Goal: Task Accomplishment & Management: Use online tool/utility

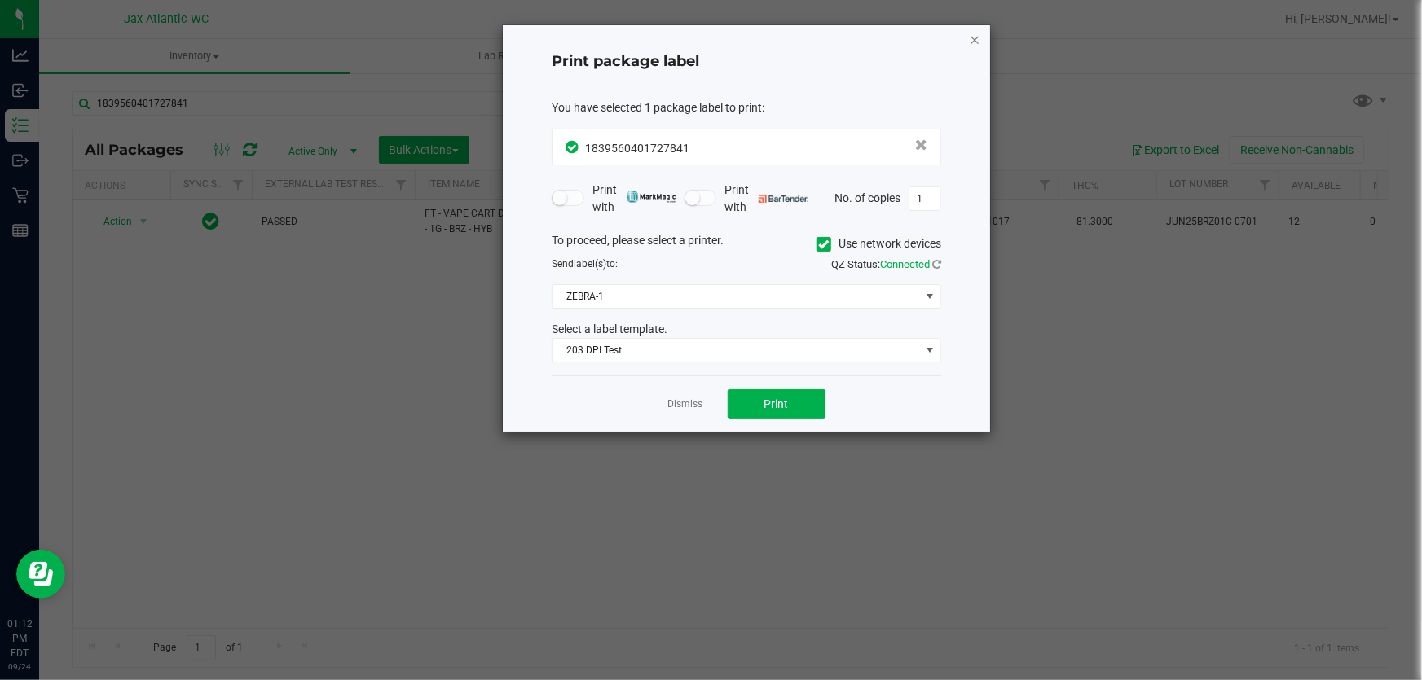
click at [971, 37] on icon "button" at bounding box center [974, 39] width 11 height 20
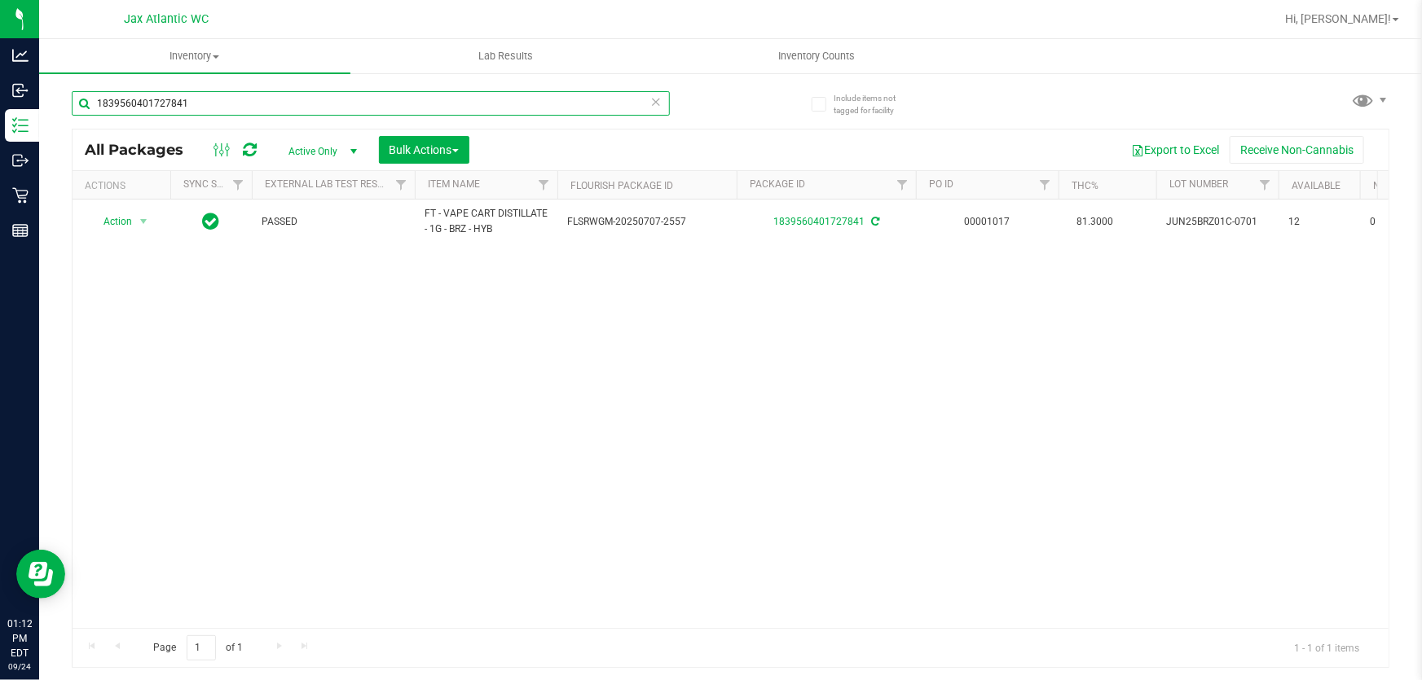
click at [169, 98] on input "1839560401727841" at bounding box center [371, 103] width 598 height 24
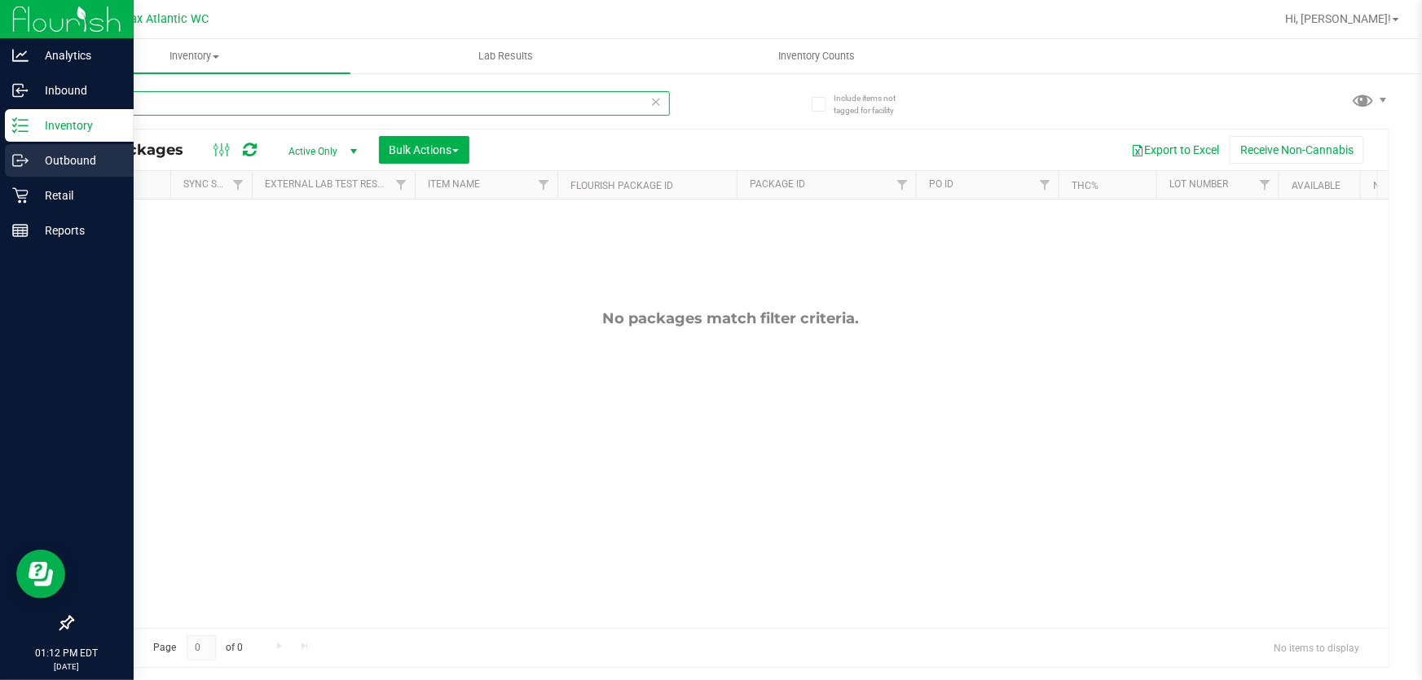
type input "10 ct"
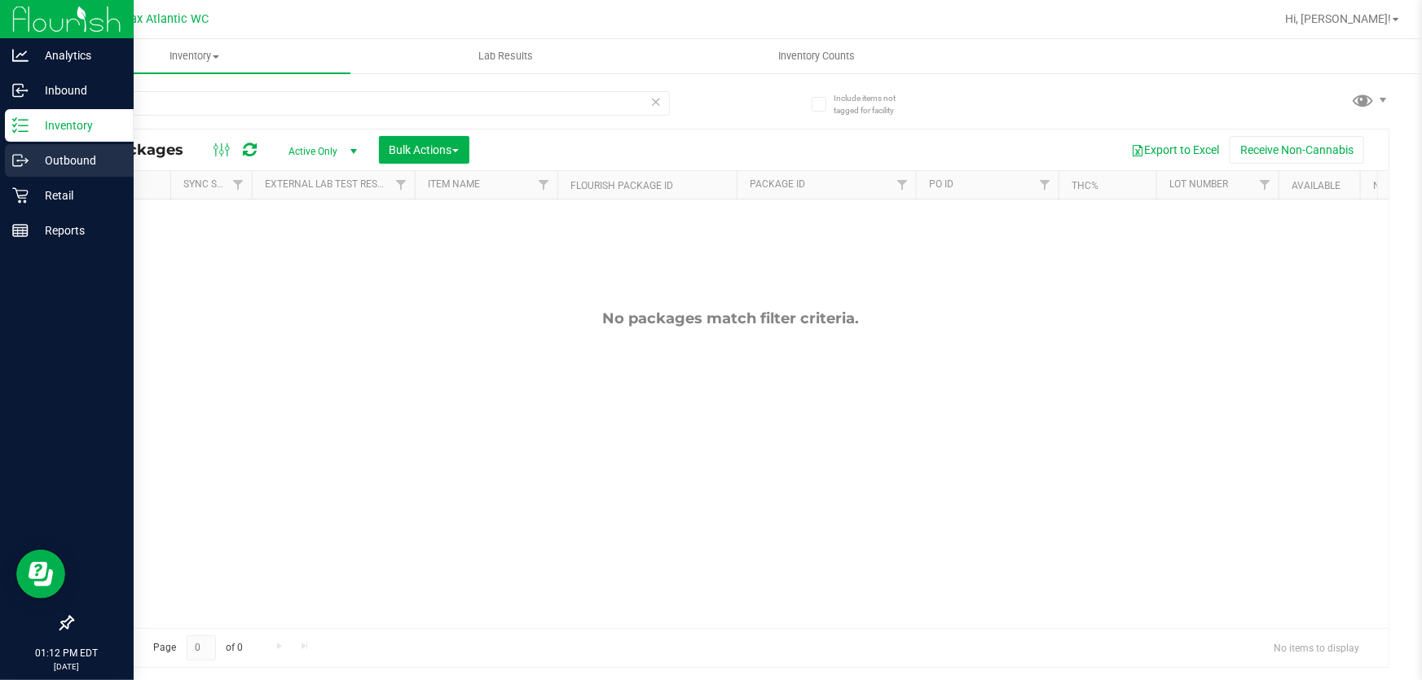
click at [23, 155] on icon at bounding box center [20, 160] width 16 height 16
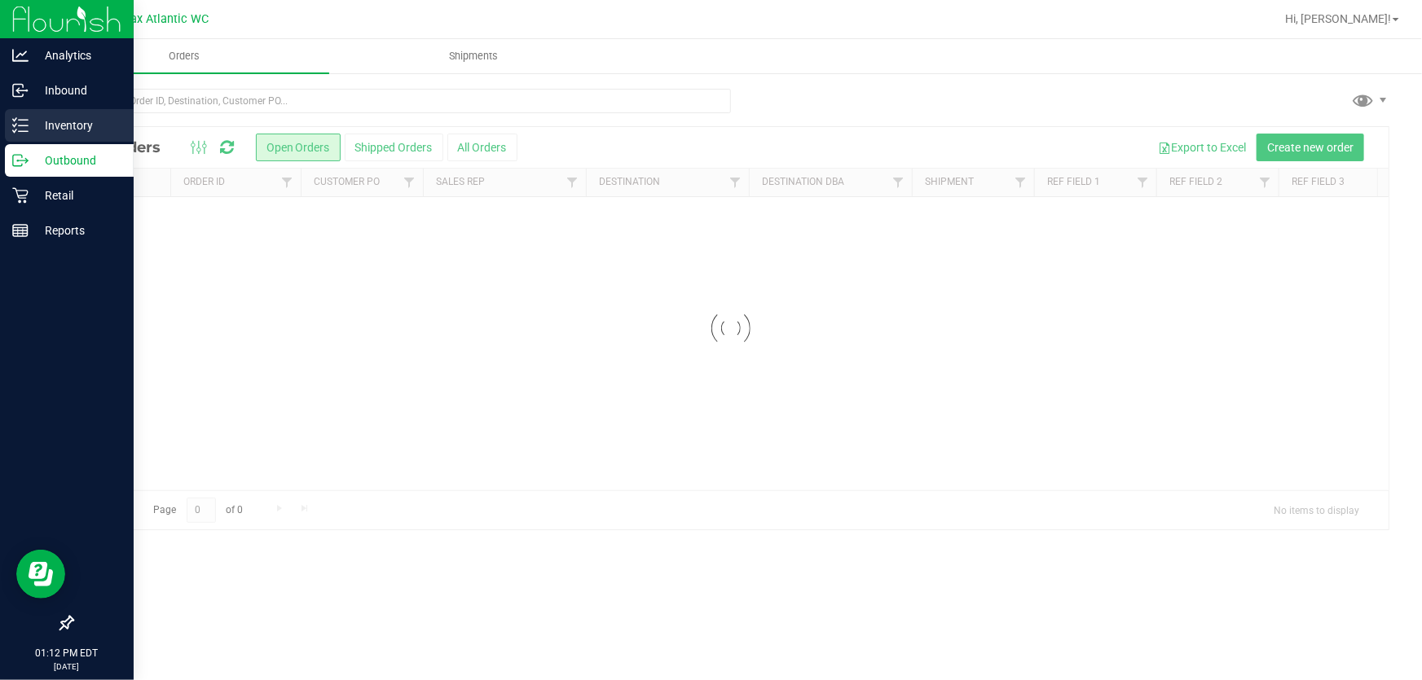
click at [33, 118] on p "Inventory" at bounding box center [78, 126] width 98 height 20
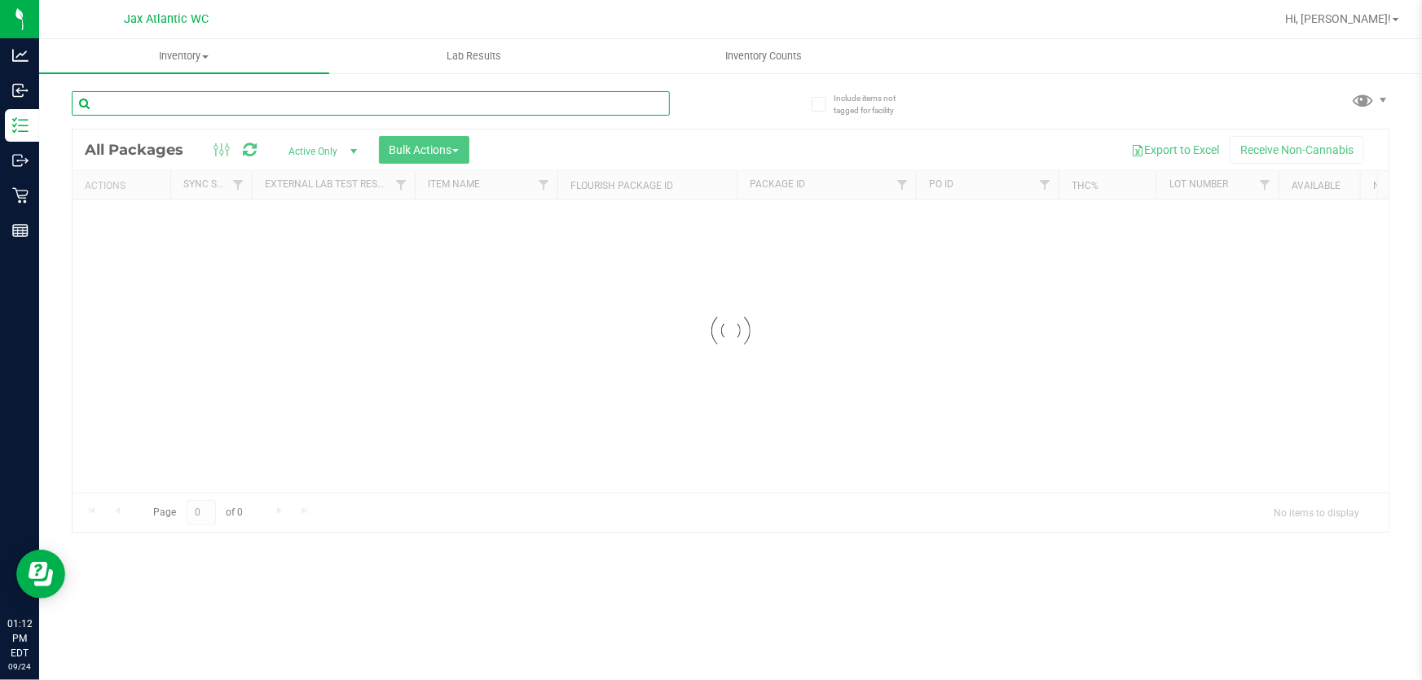
click at [183, 112] on input "text" at bounding box center [371, 103] width 598 height 24
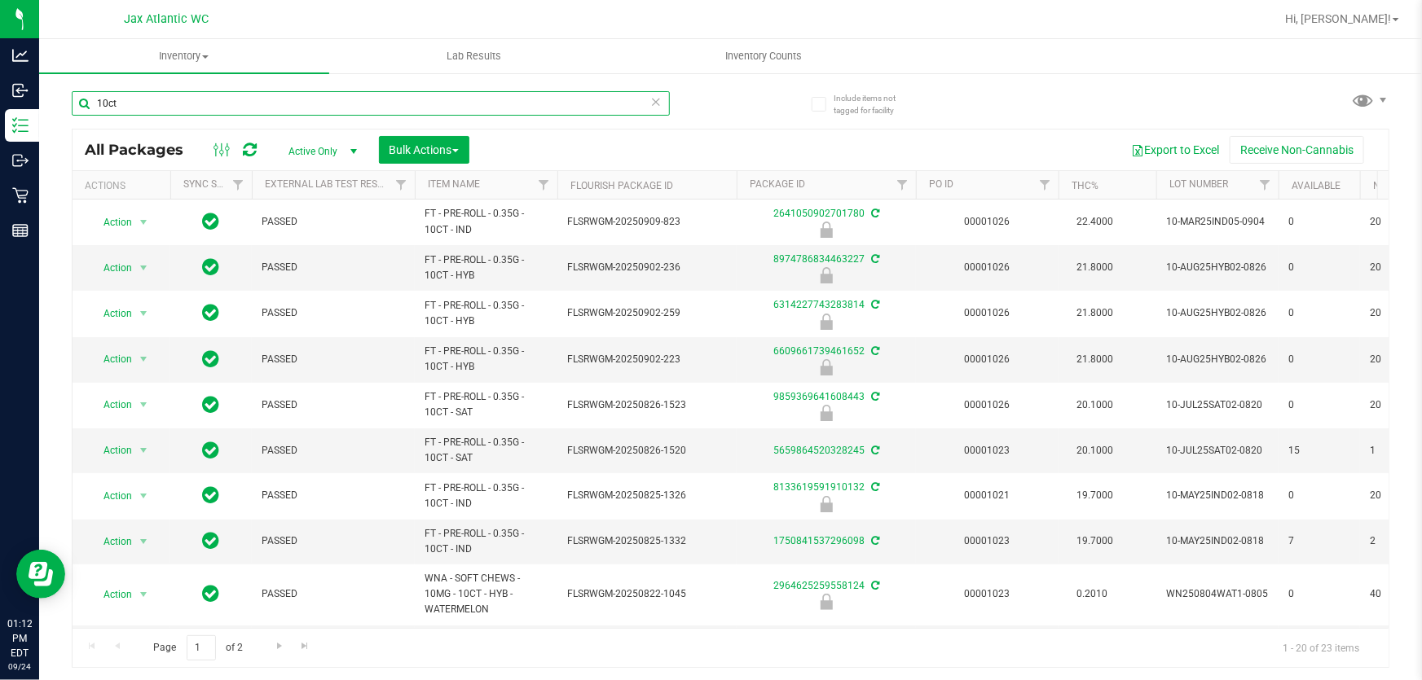
click at [183, 101] on input "10ct" at bounding box center [371, 103] width 598 height 24
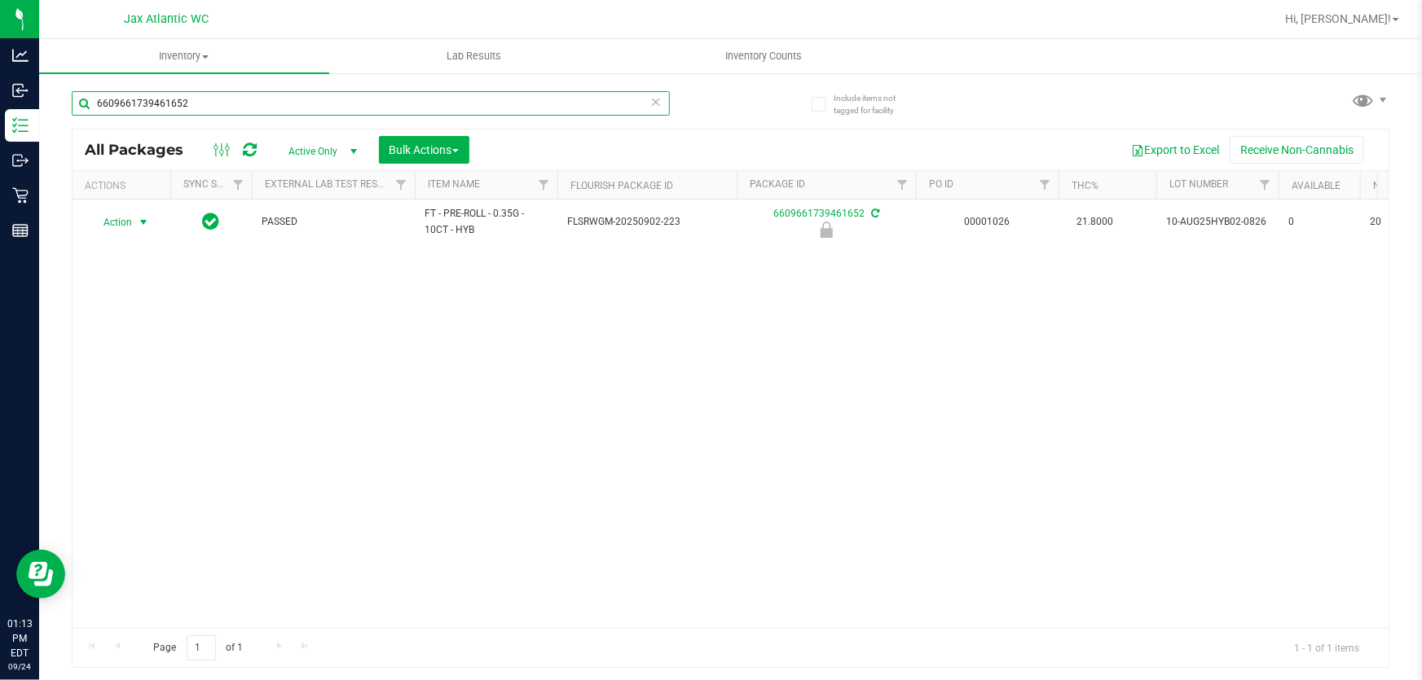
type input "6609661739461652"
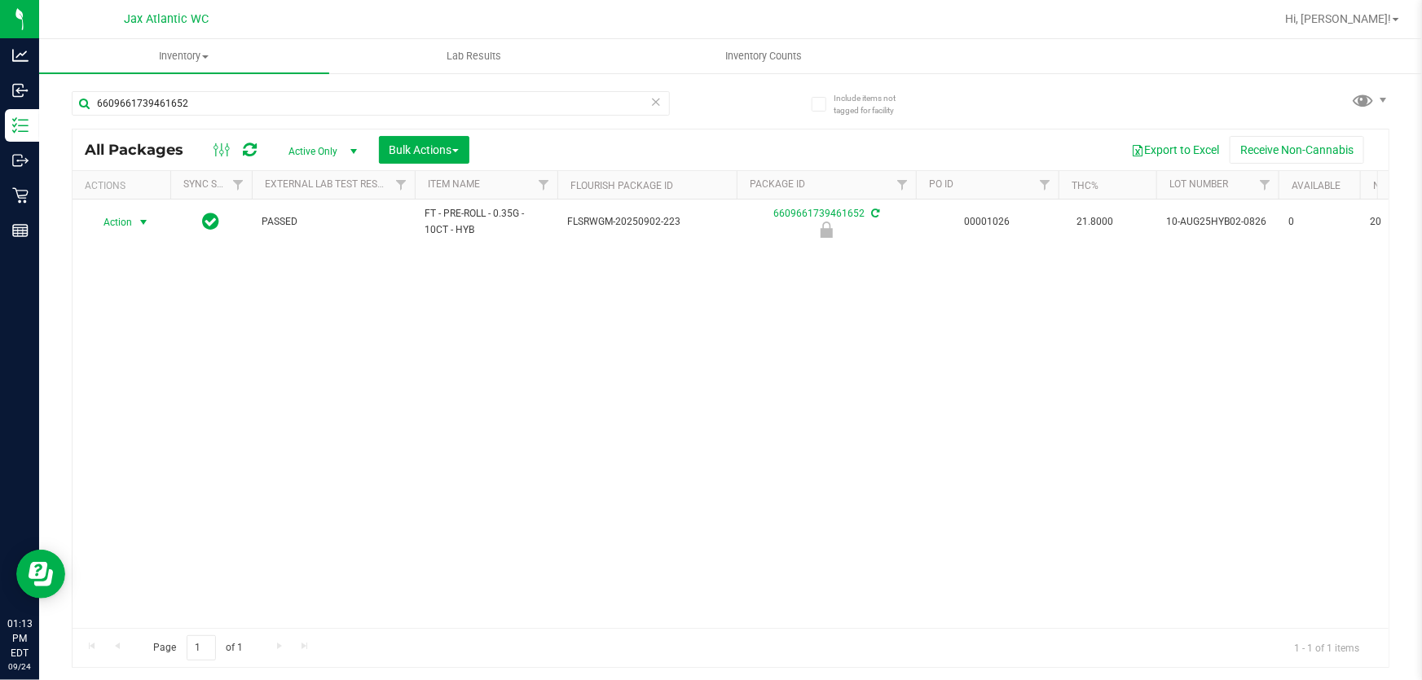
click at [120, 222] on span "Action" at bounding box center [111, 222] width 44 height 23
click at [125, 424] on li "Unlock package" at bounding box center [141, 436] width 103 height 24
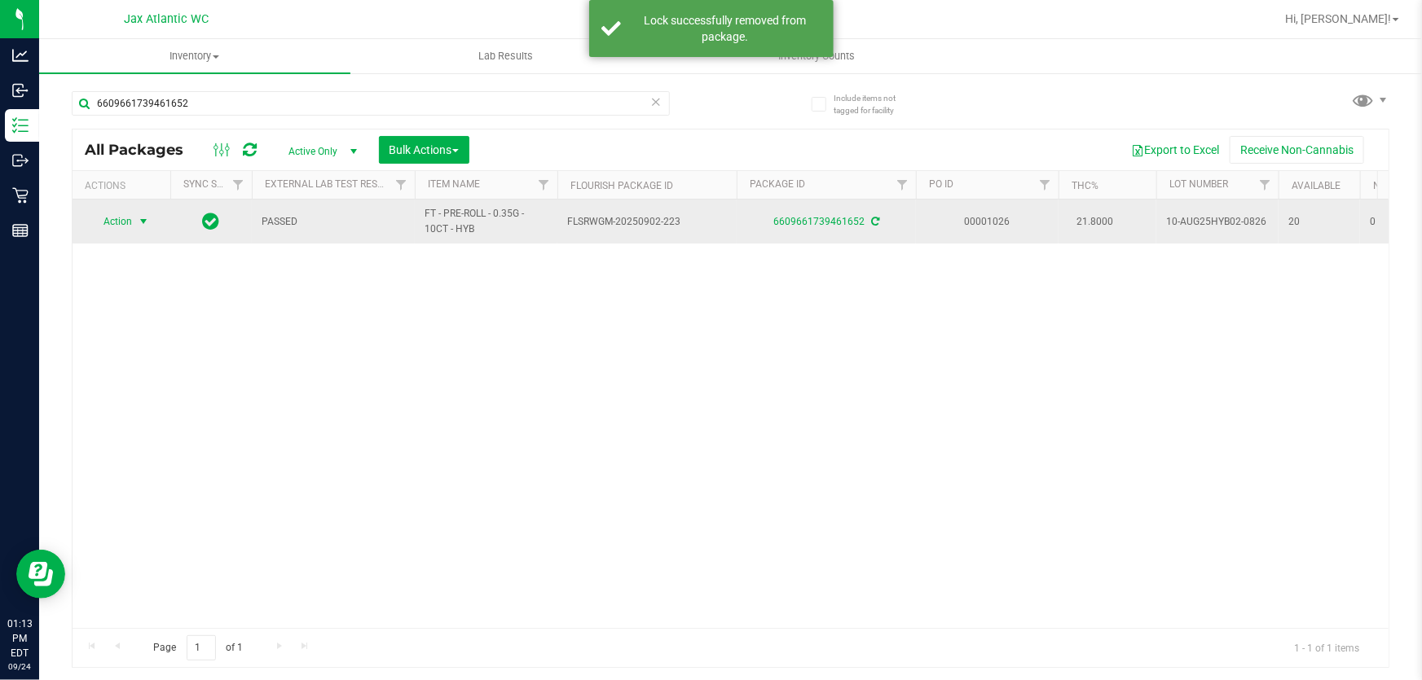
click at [130, 222] on span "Action" at bounding box center [111, 221] width 44 height 23
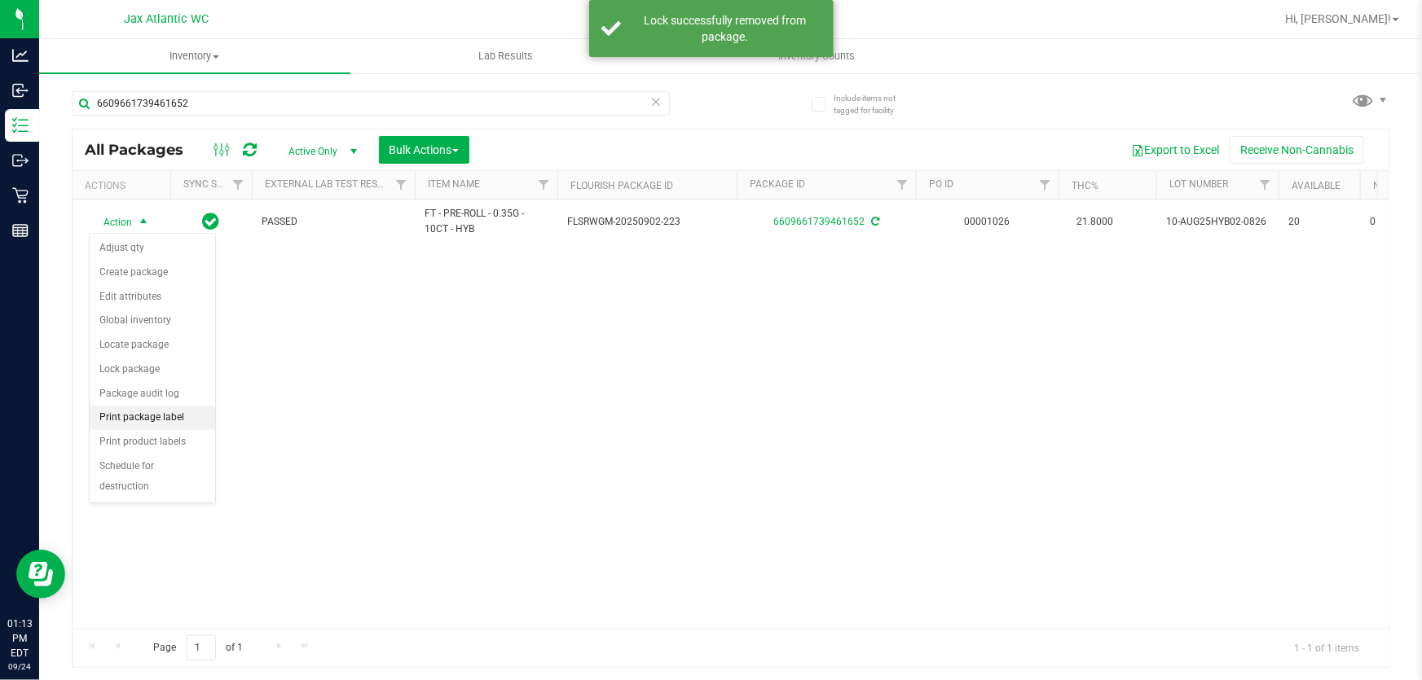
click at [156, 416] on li "Print package label" at bounding box center [152, 418] width 125 height 24
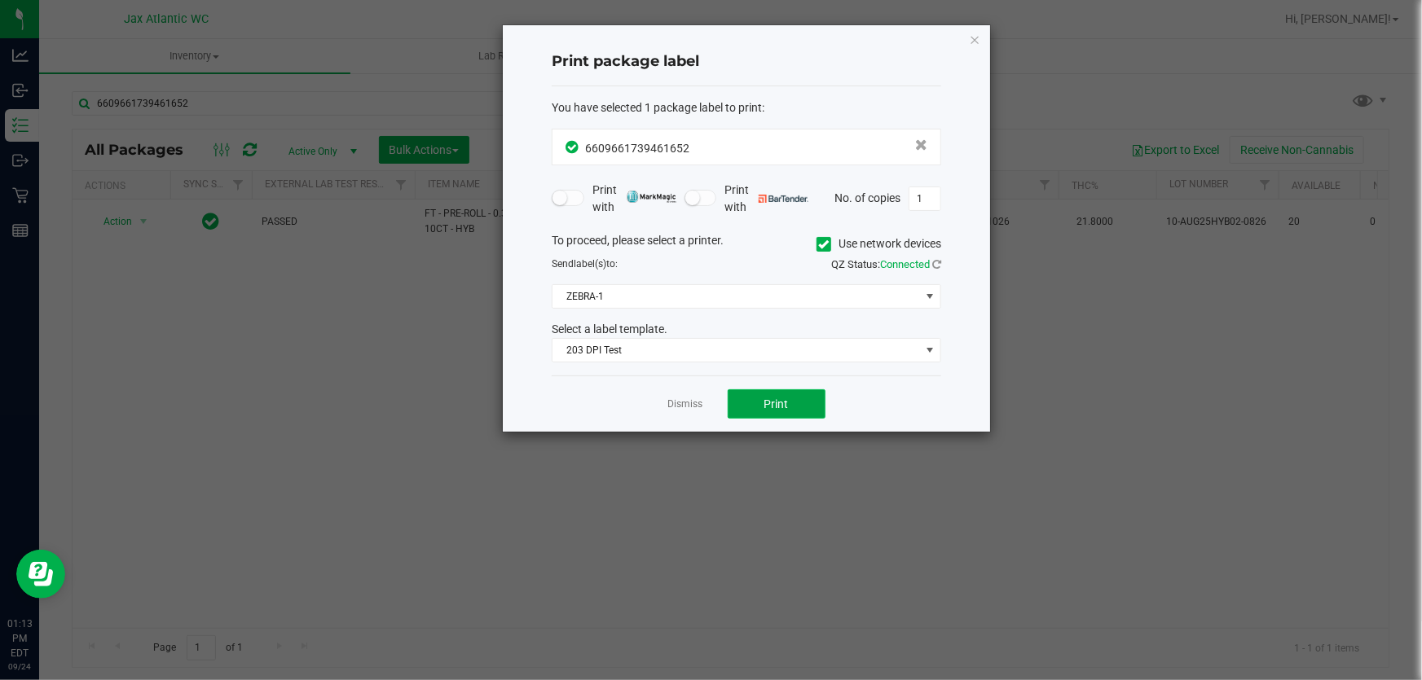
click at [764, 398] on span "Print" at bounding box center [776, 404] width 24 height 13
click at [978, 29] on icon "button" at bounding box center [974, 39] width 11 height 20
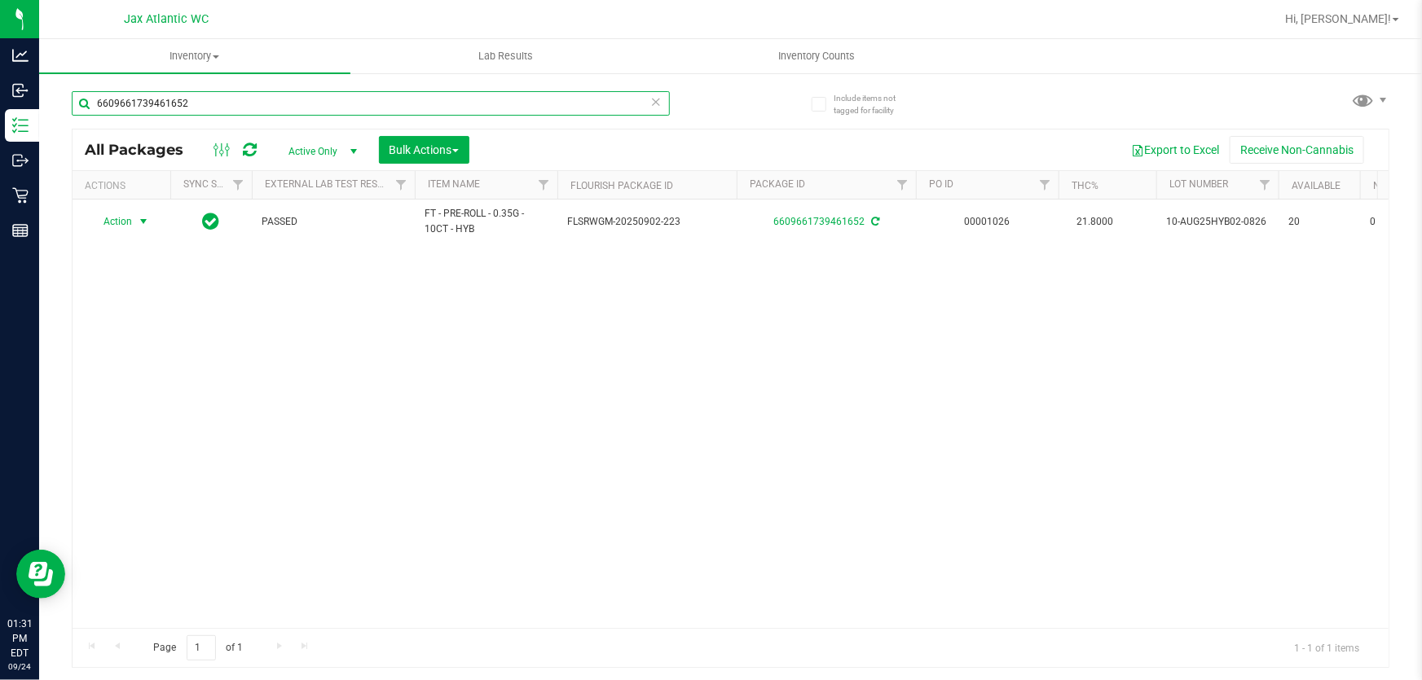
click at [142, 103] on input "6609661739461652" at bounding box center [371, 103] width 598 height 24
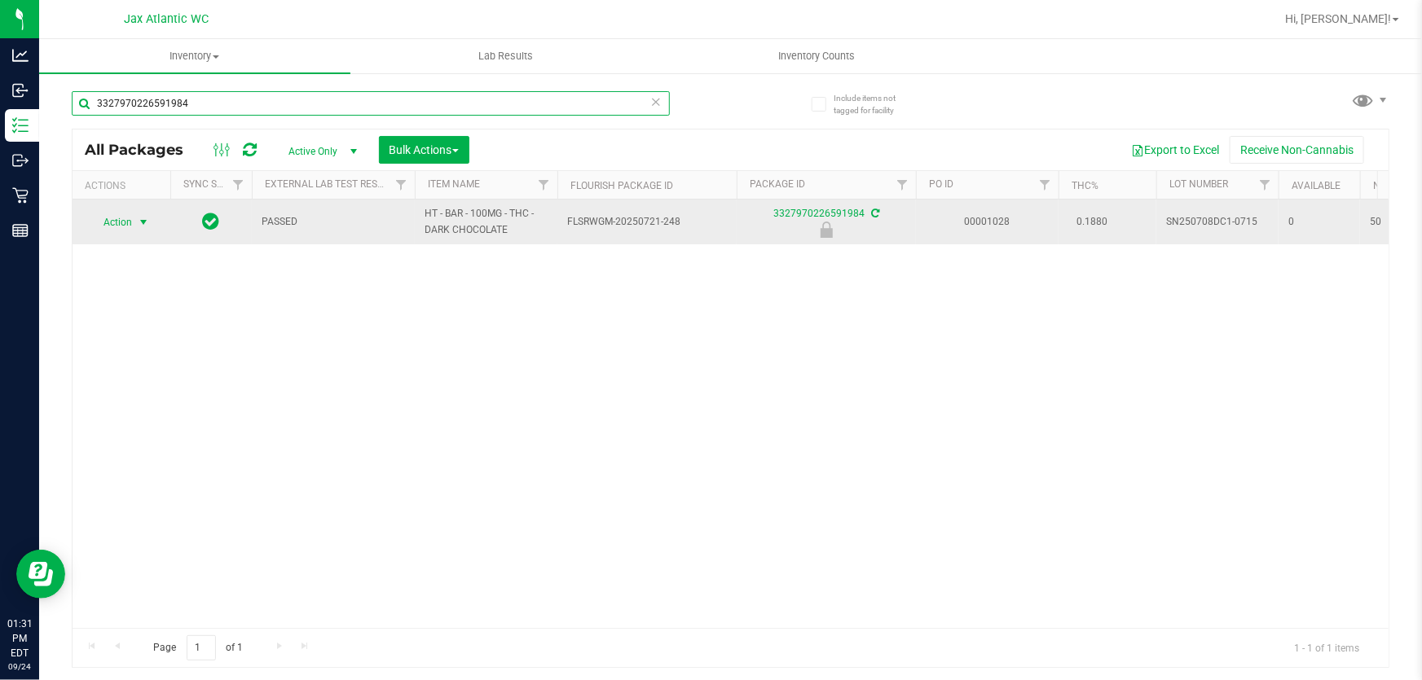
type input "3327970226591984"
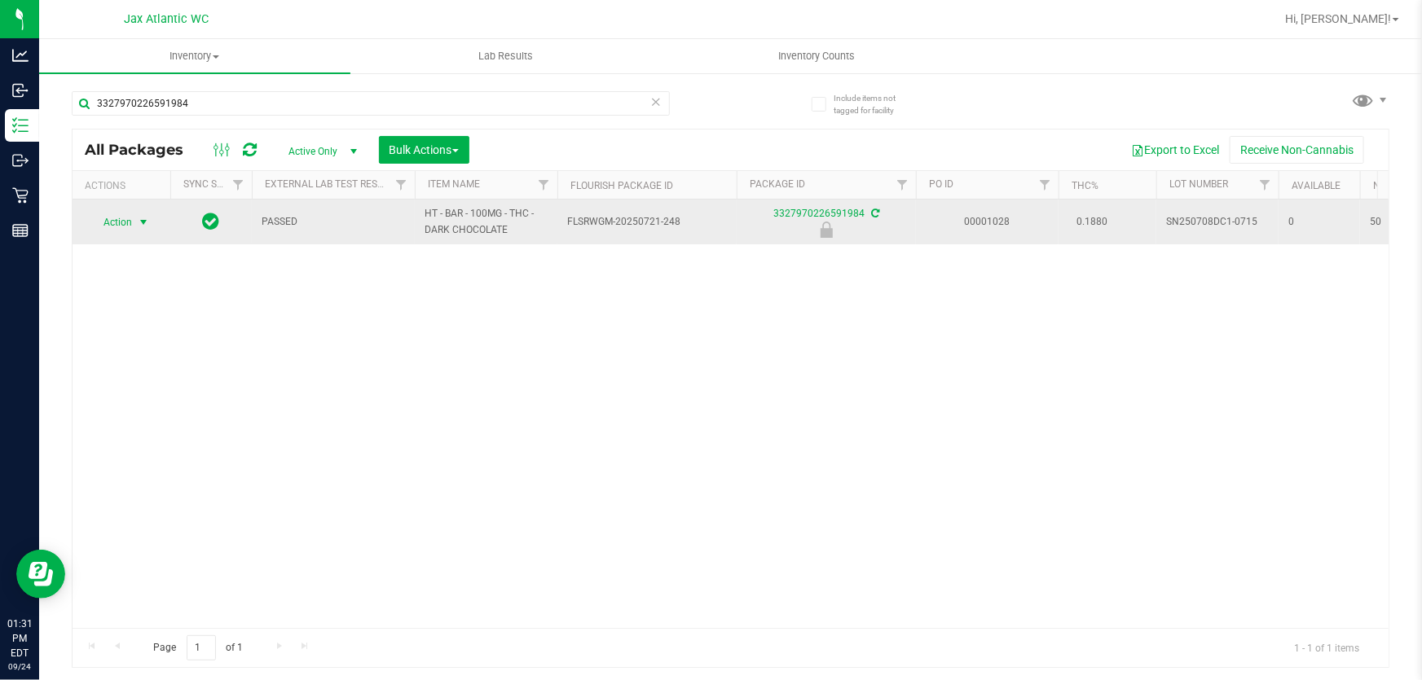
click at [118, 218] on span "Action" at bounding box center [111, 222] width 44 height 23
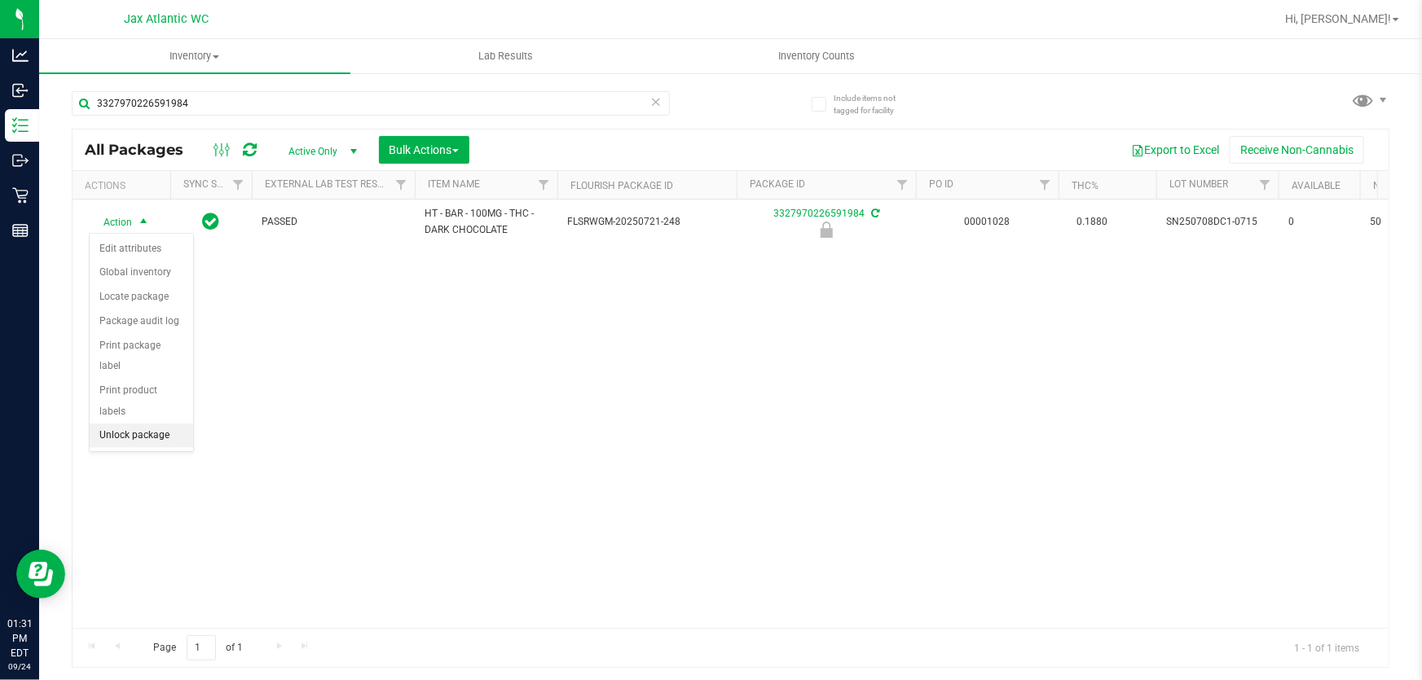
click at [130, 424] on li "Unlock package" at bounding box center [141, 436] width 103 height 24
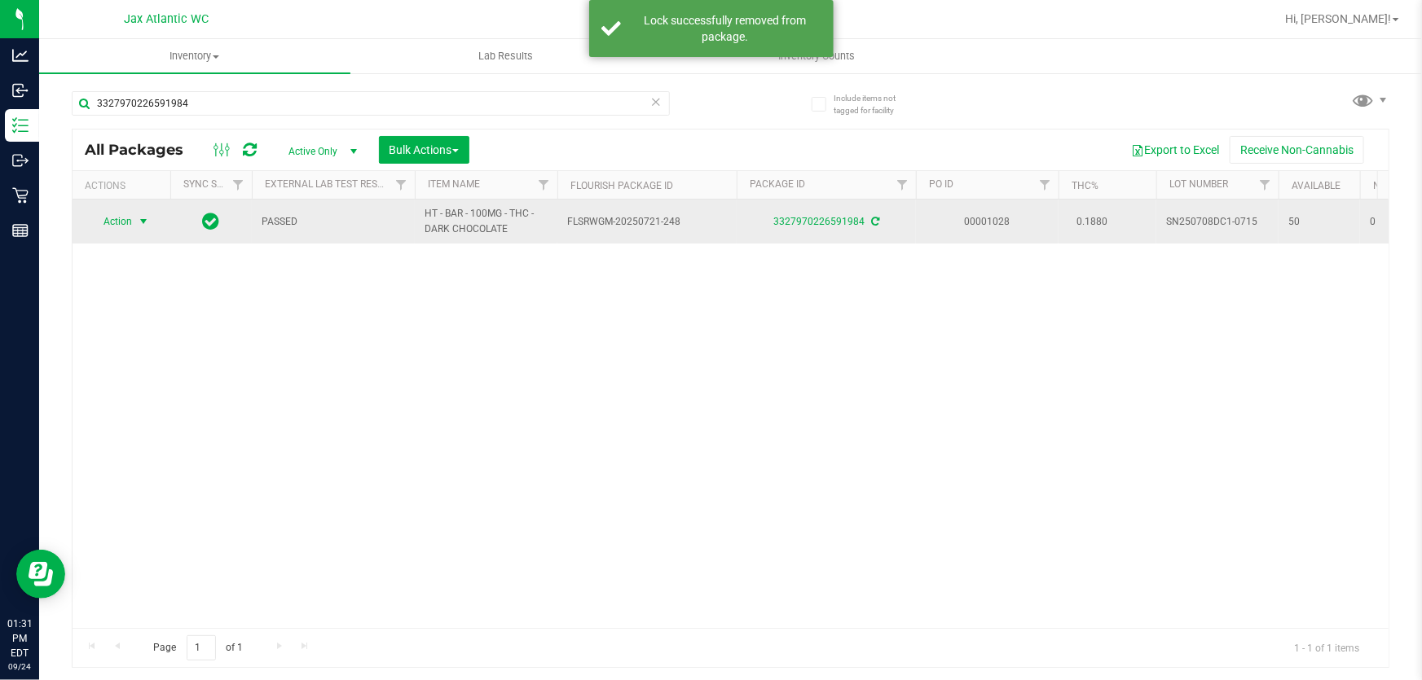
drag, startPoint x: 118, startPoint y: 220, endPoint x: 125, endPoint y: 228, distance: 11.0
click at [118, 219] on span "Action" at bounding box center [111, 221] width 44 height 23
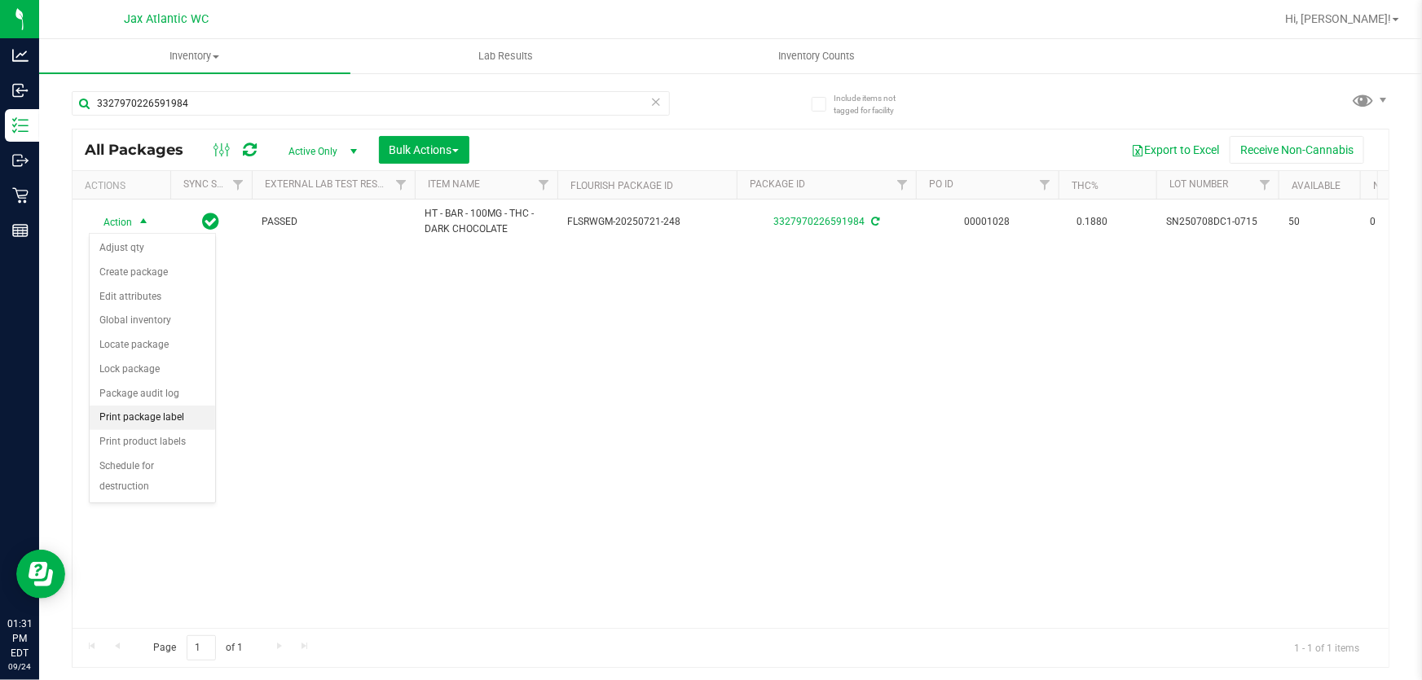
click at [128, 420] on li "Print package label" at bounding box center [152, 418] width 125 height 24
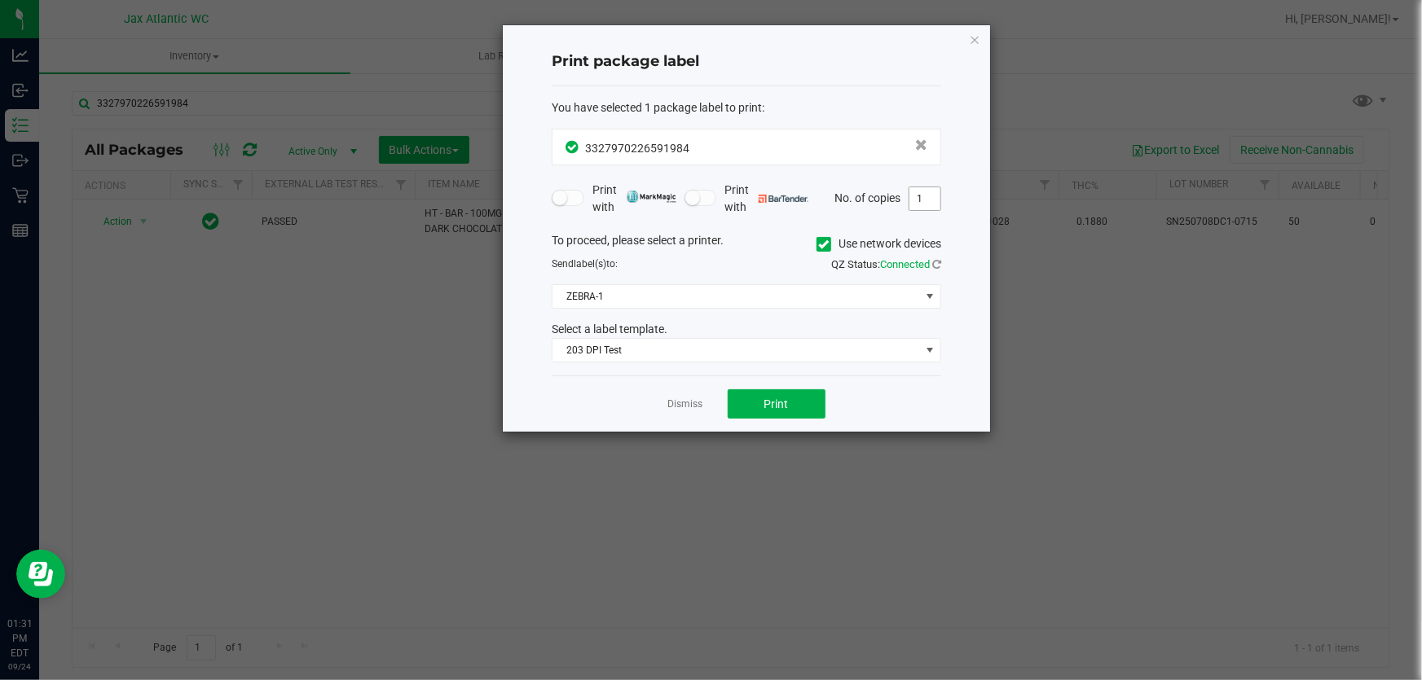
click at [924, 200] on input "1" at bounding box center [924, 198] width 31 height 23
type input "2"
click at [793, 406] on button "Print" at bounding box center [777, 403] width 98 height 29
drag, startPoint x: 736, startPoint y: 478, endPoint x: 685, endPoint y: 512, distance: 61.0
click at [690, 401] on link "Dismiss" at bounding box center [685, 405] width 35 height 14
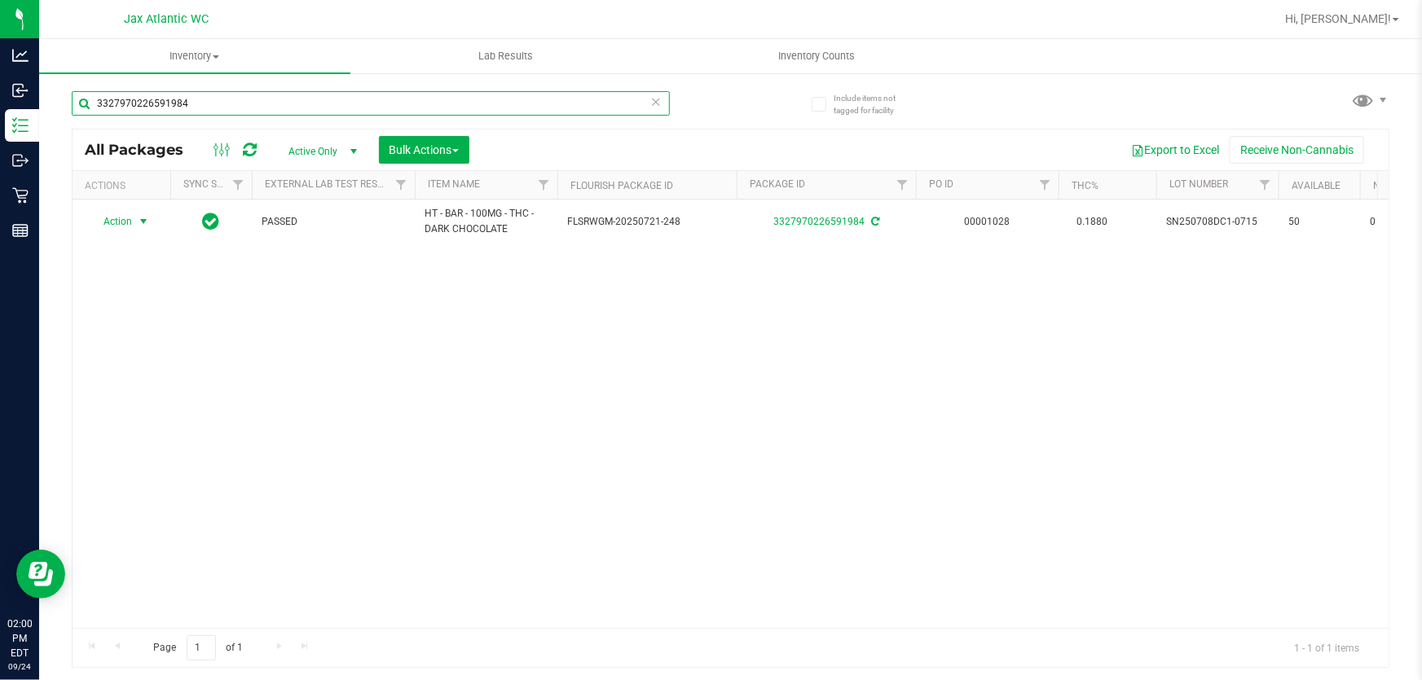
click at [357, 106] on input "3327970226591984" at bounding box center [371, 103] width 598 height 24
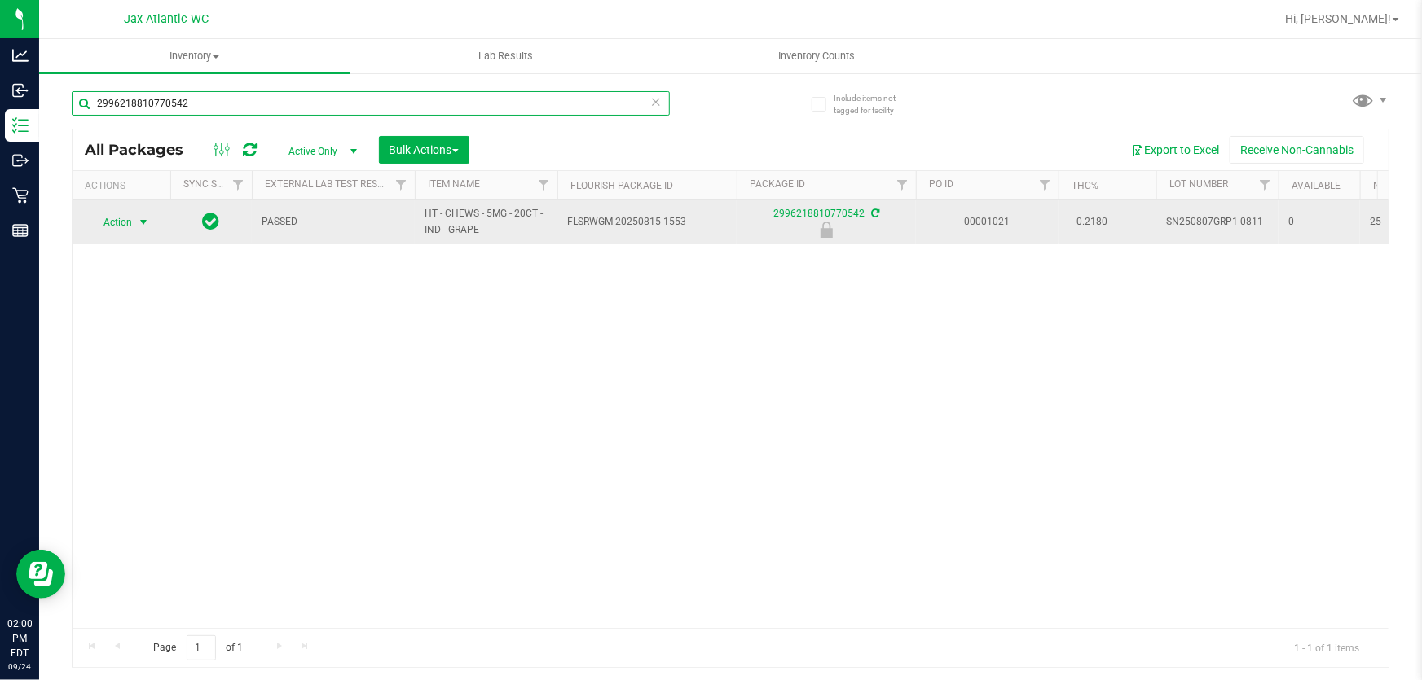
type input "2996218810770542"
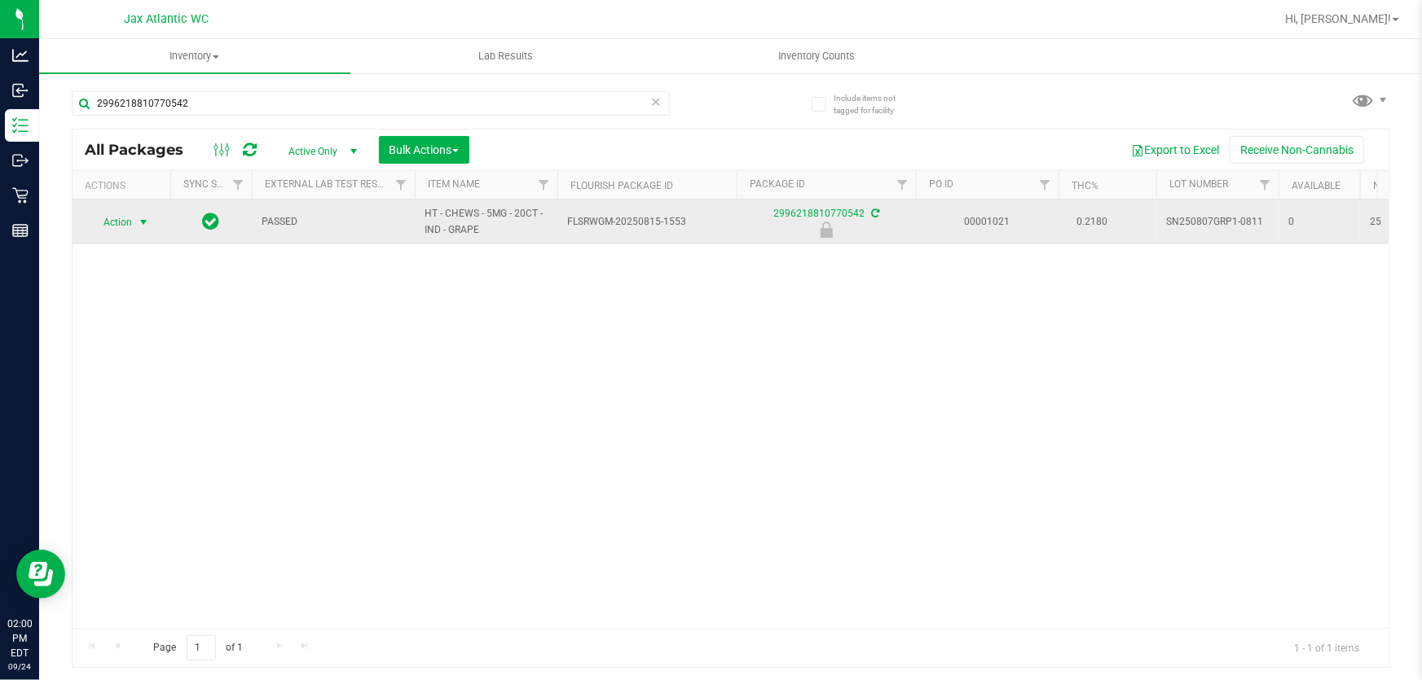
click at [145, 216] on span "select" at bounding box center [143, 222] width 13 height 13
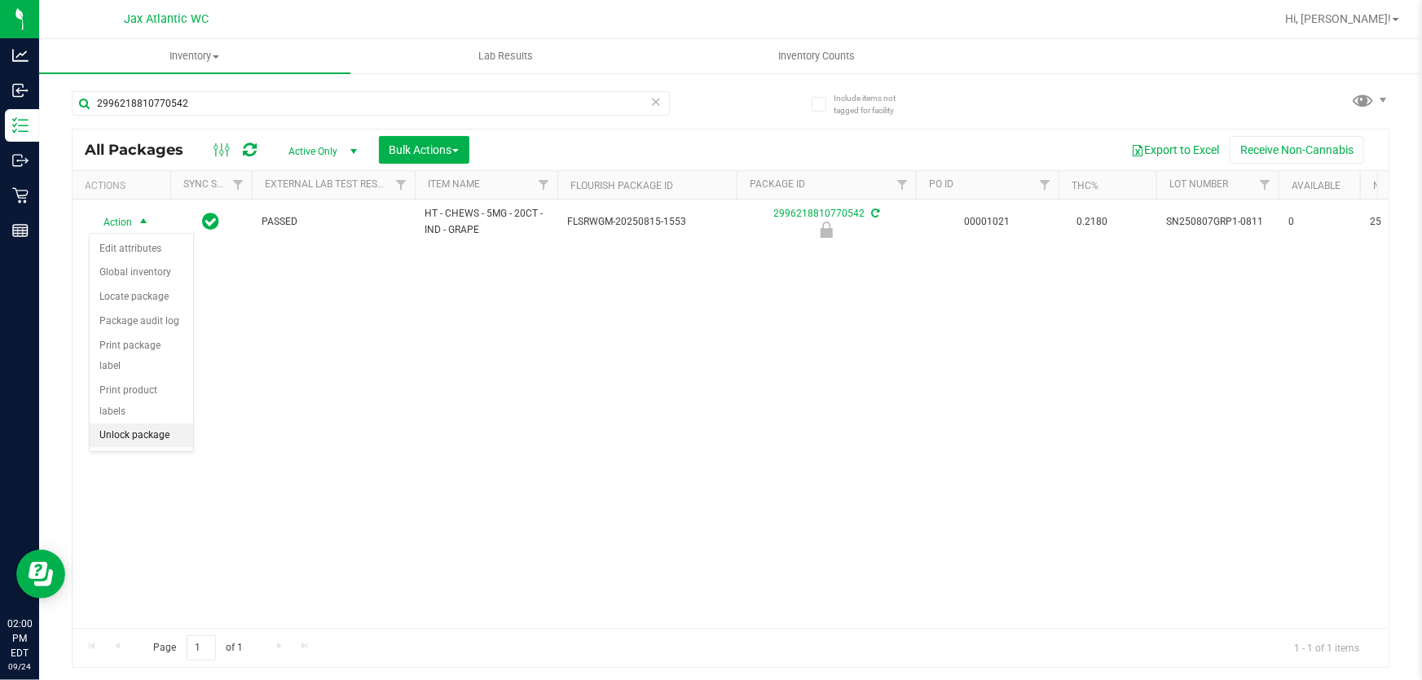
click at [130, 424] on li "Unlock package" at bounding box center [141, 436] width 103 height 24
click at [131, 212] on span "Action" at bounding box center [111, 221] width 44 height 23
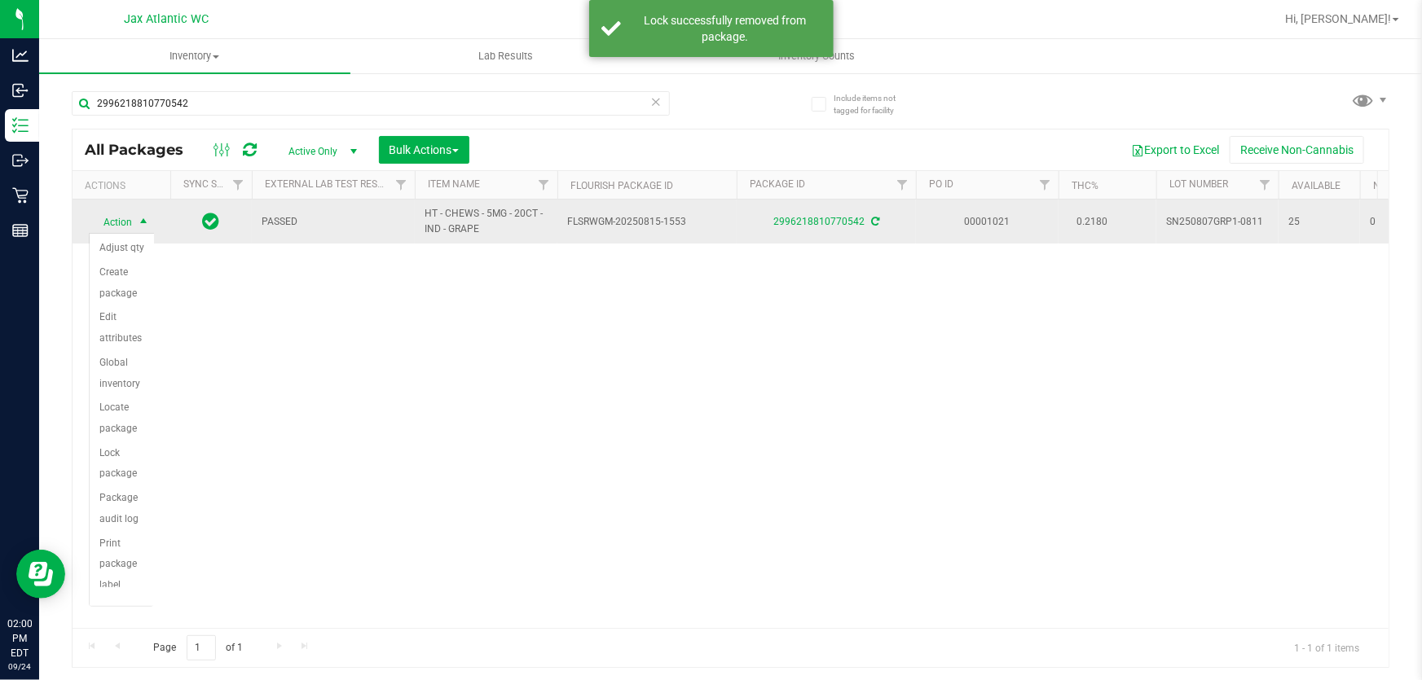
click at [131, 220] on span "Action" at bounding box center [111, 222] width 44 height 23
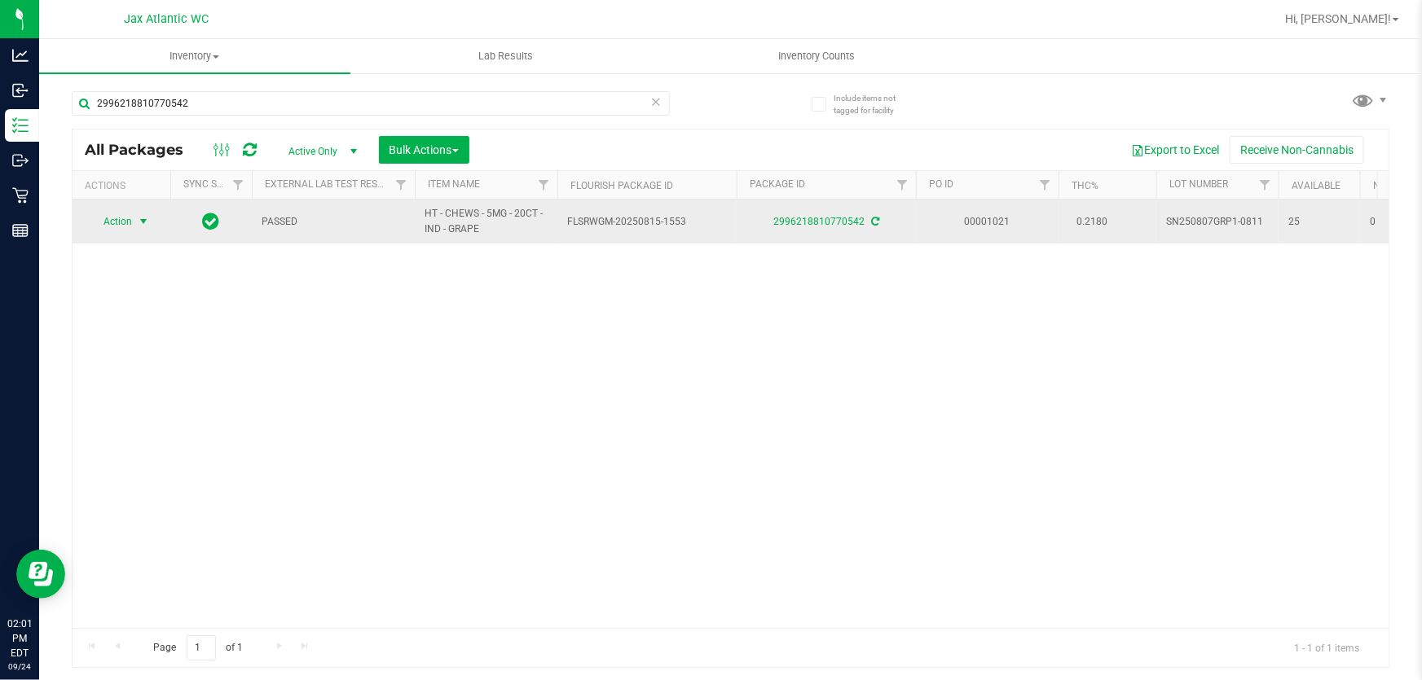
click at [136, 221] on span "select" at bounding box center [144, 221] width 20 height 23
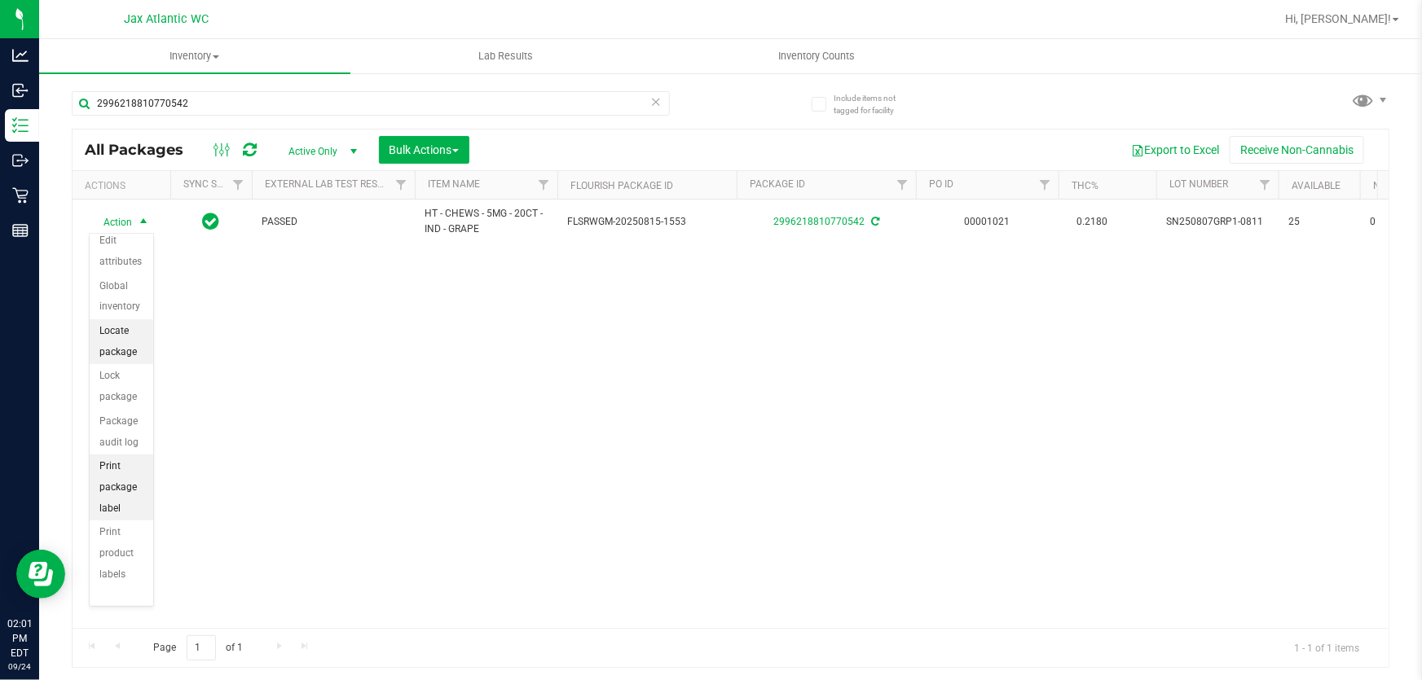
scroll to position [183, 0]
click at [110, 424] on li "Print package label" at bounding box center [122, 422] width 64 height 66
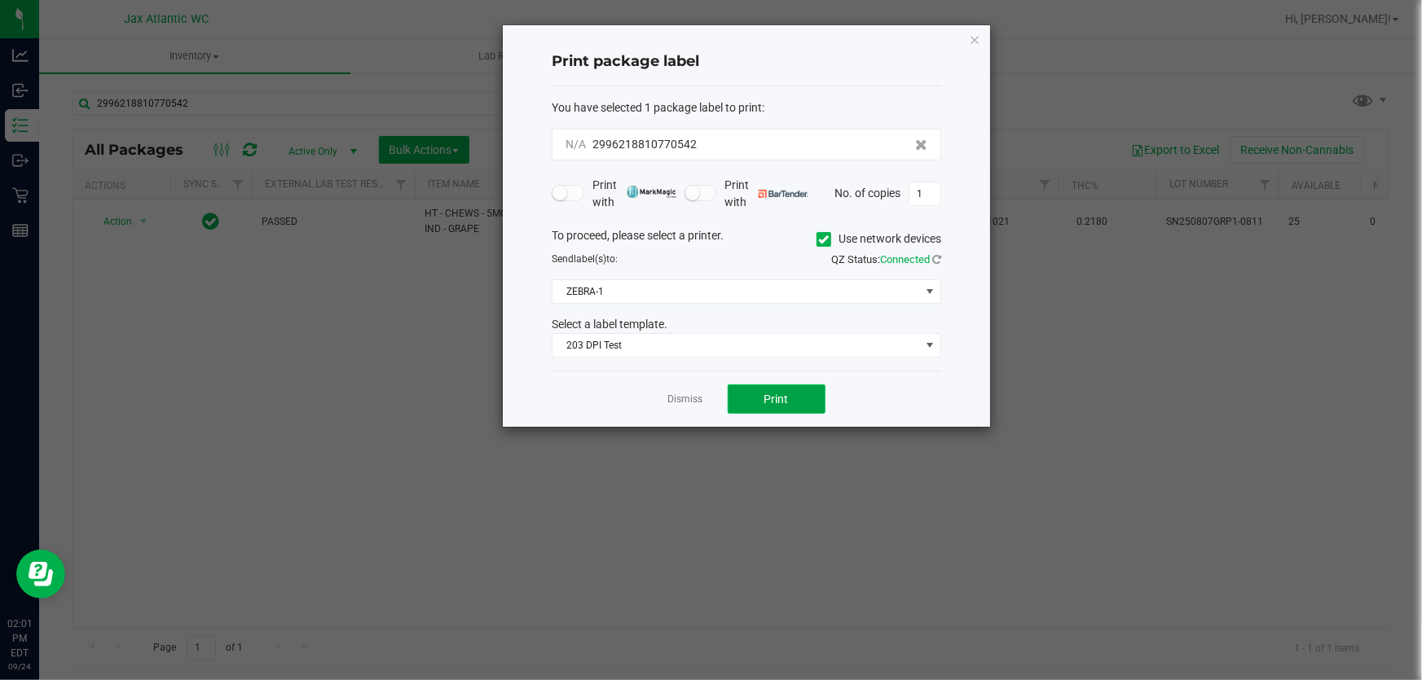
click at [776, 400] on span "Print" at bounding box center [776, 399] width 24 height 13
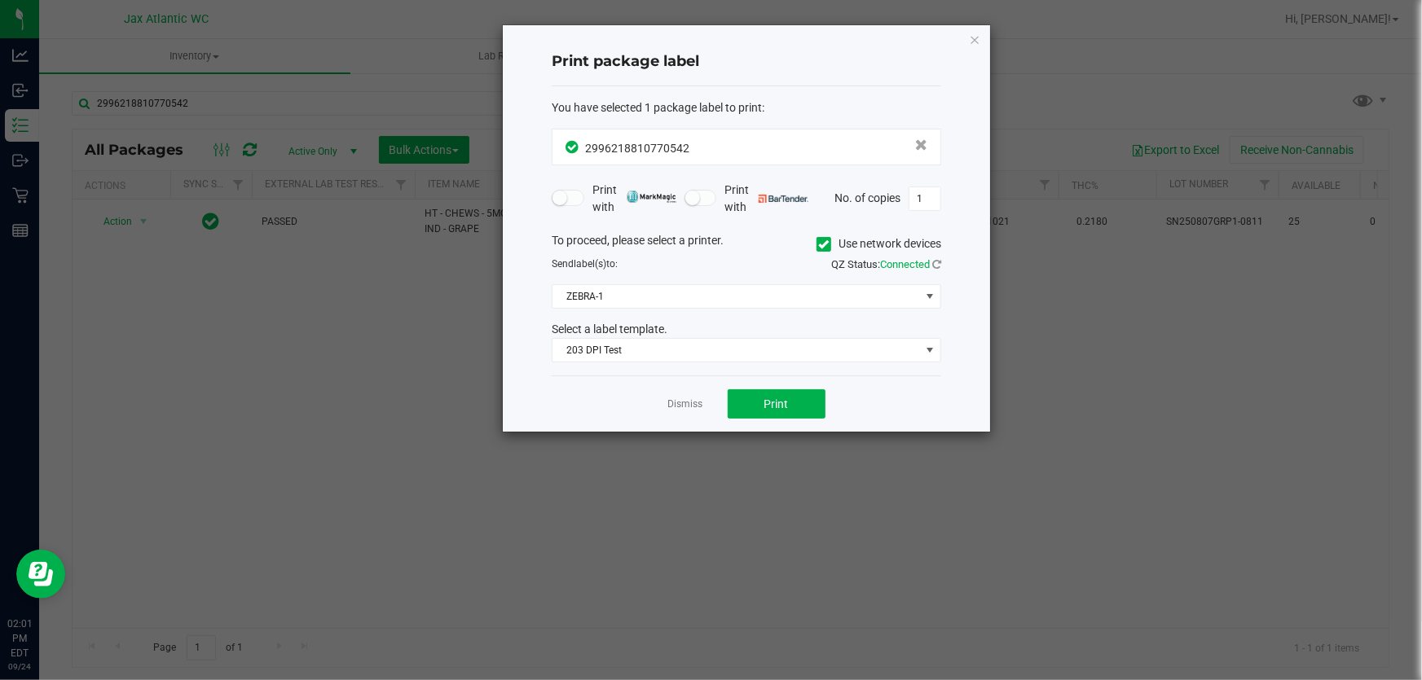
click at [683, 408] on link "Dismiss" at bounding box center [685, 405] width 35 height 14
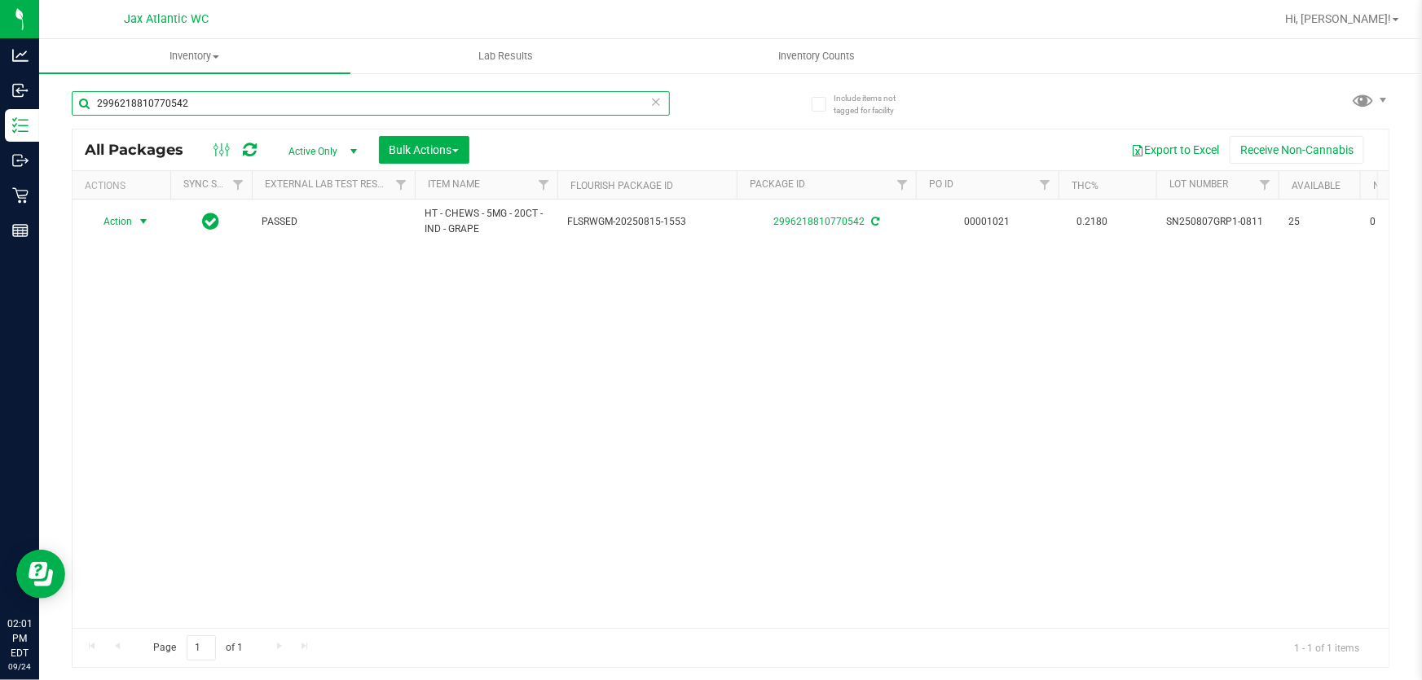
click at [473, 105] on input "2996218810770542" at bounding box center [371, 103] width 598 height 24
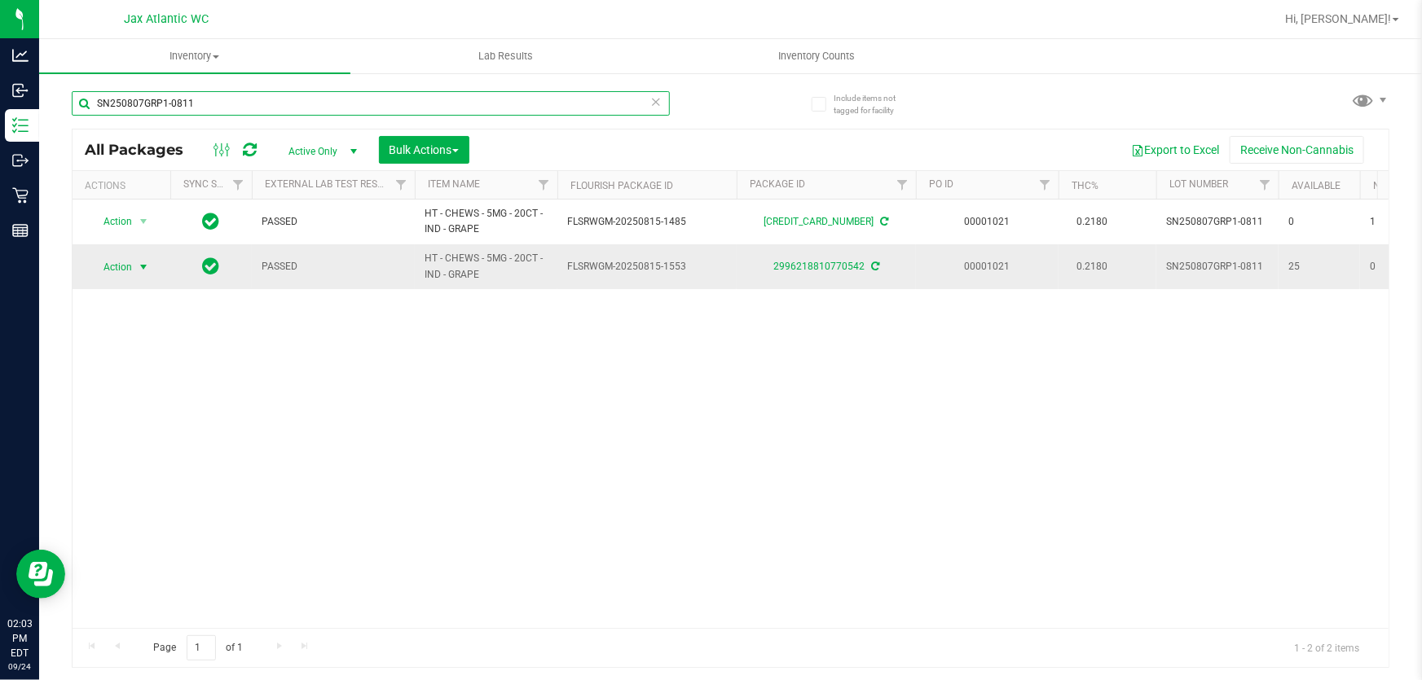
type input "SN250807GRP1-0811"
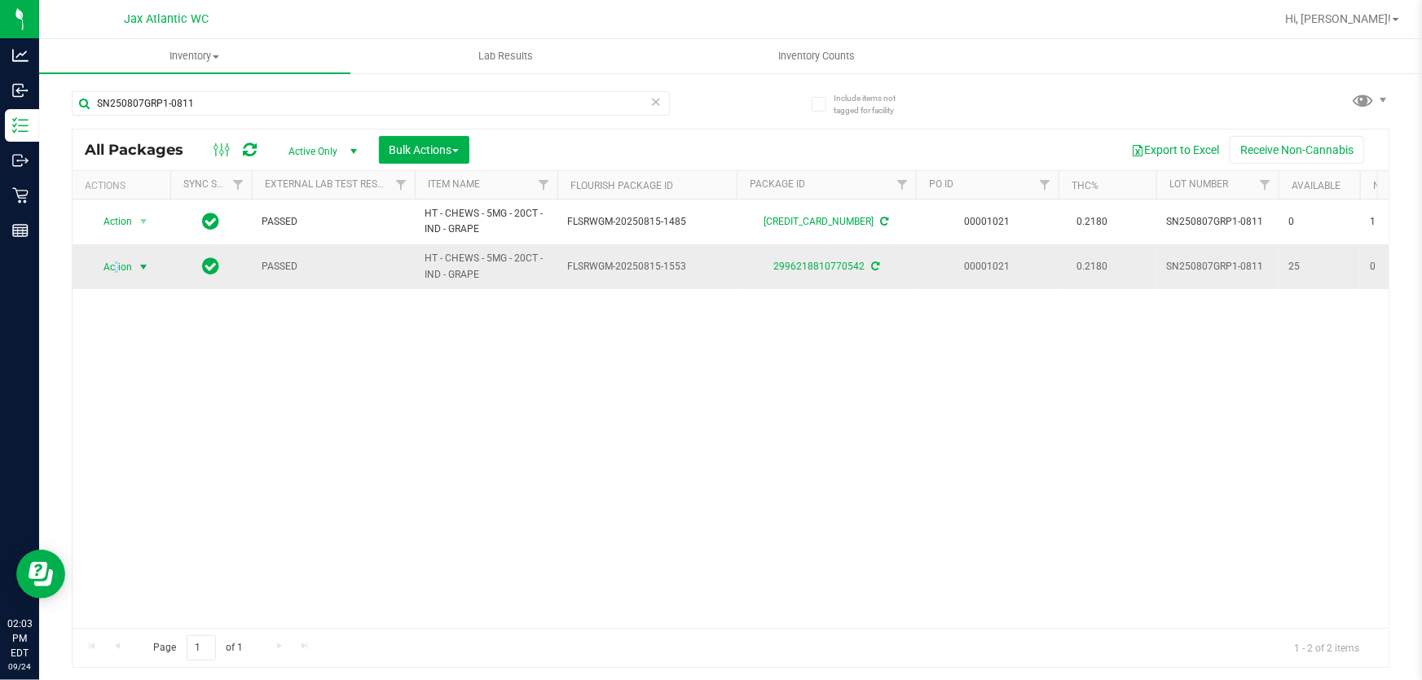
drag, startPoint x: 115, startPoint y: 268, endPoint x: 130, endPoint y: 277, distance: 17.9
click at [116, 268] on span "Action" at bounding box center [111, 267] width 44 height 23
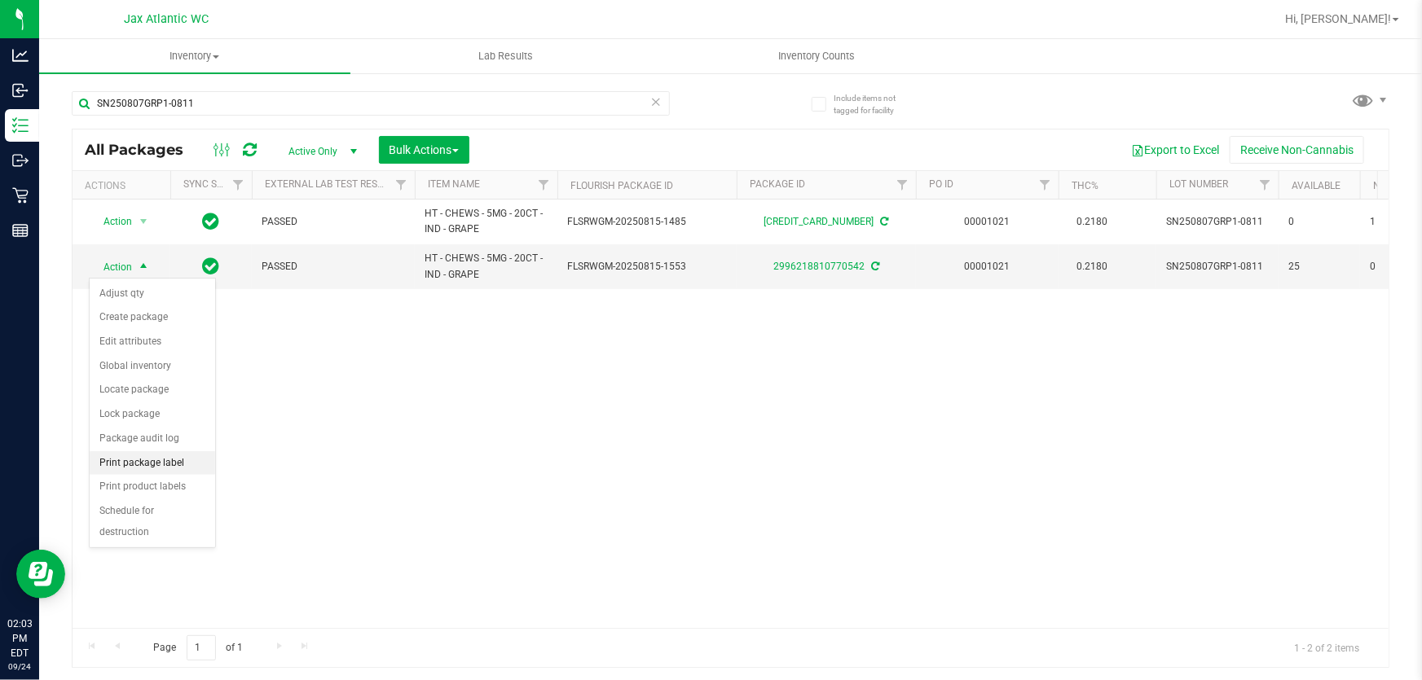
click at [160, 466] on li "Print package label" at bounding box center [152, 463] width 125 height 24
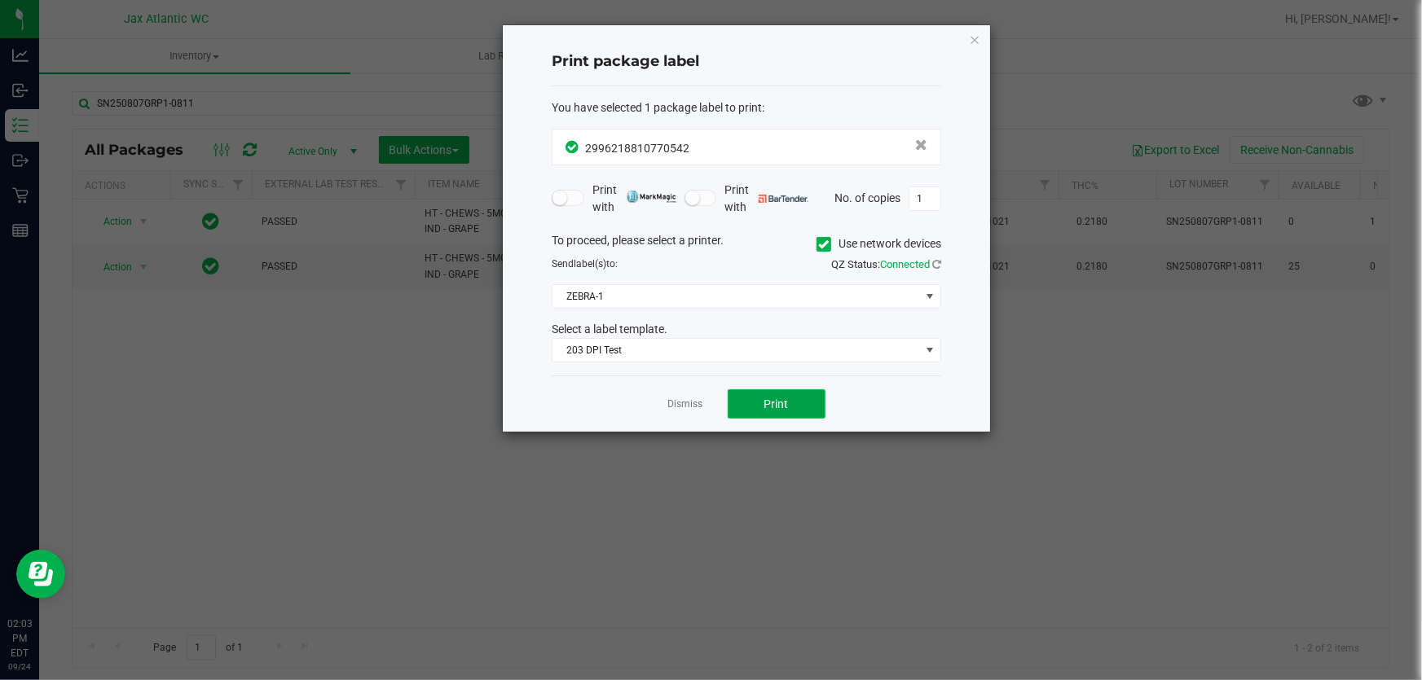
click at [781, 407] on span "Print" at bounding box center [776, 404] width 24 height 13
click at [678, 396] on app-cancel-button "Dismiss" at bounding box center [685, 404] width 35 height 17
click at [682, 407] on link "Dismiss" at bounding box center [685, 405] width 35 height 14
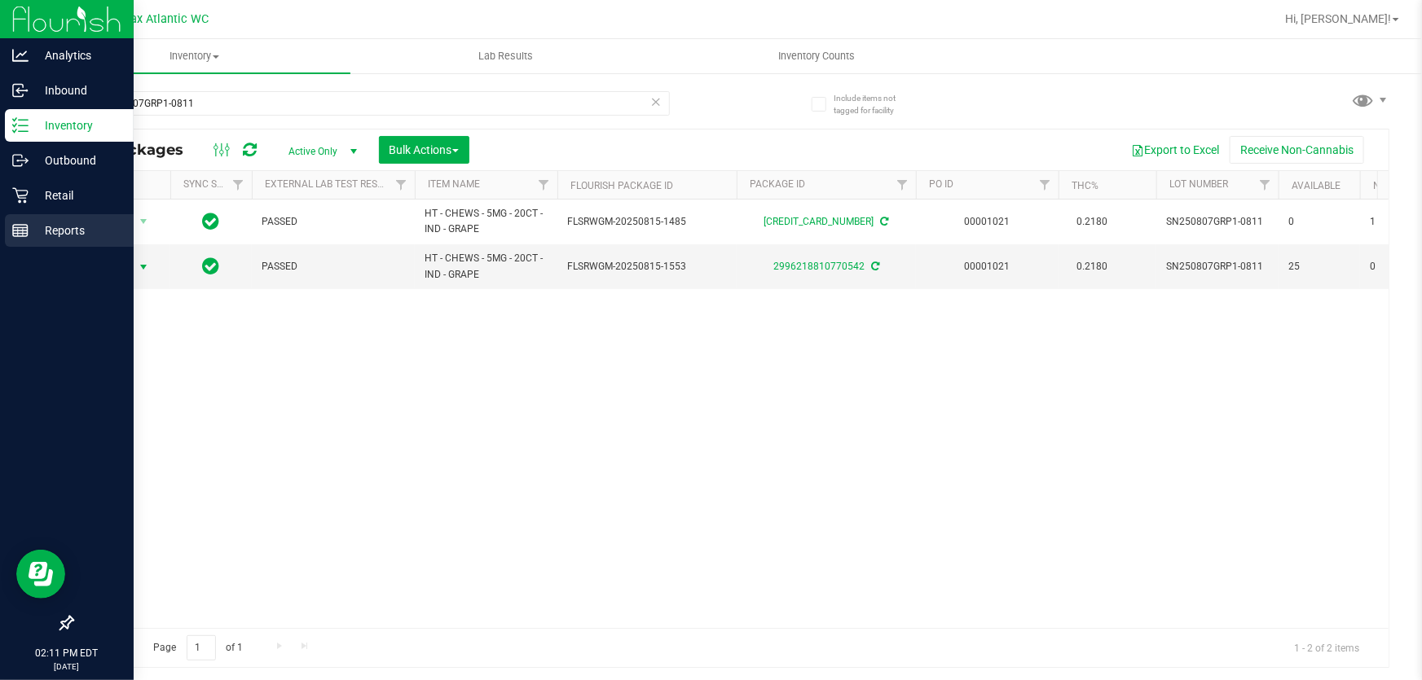
click at [31, 231] on p "Reports" at bounding box center [78, 231] width 98 height 20
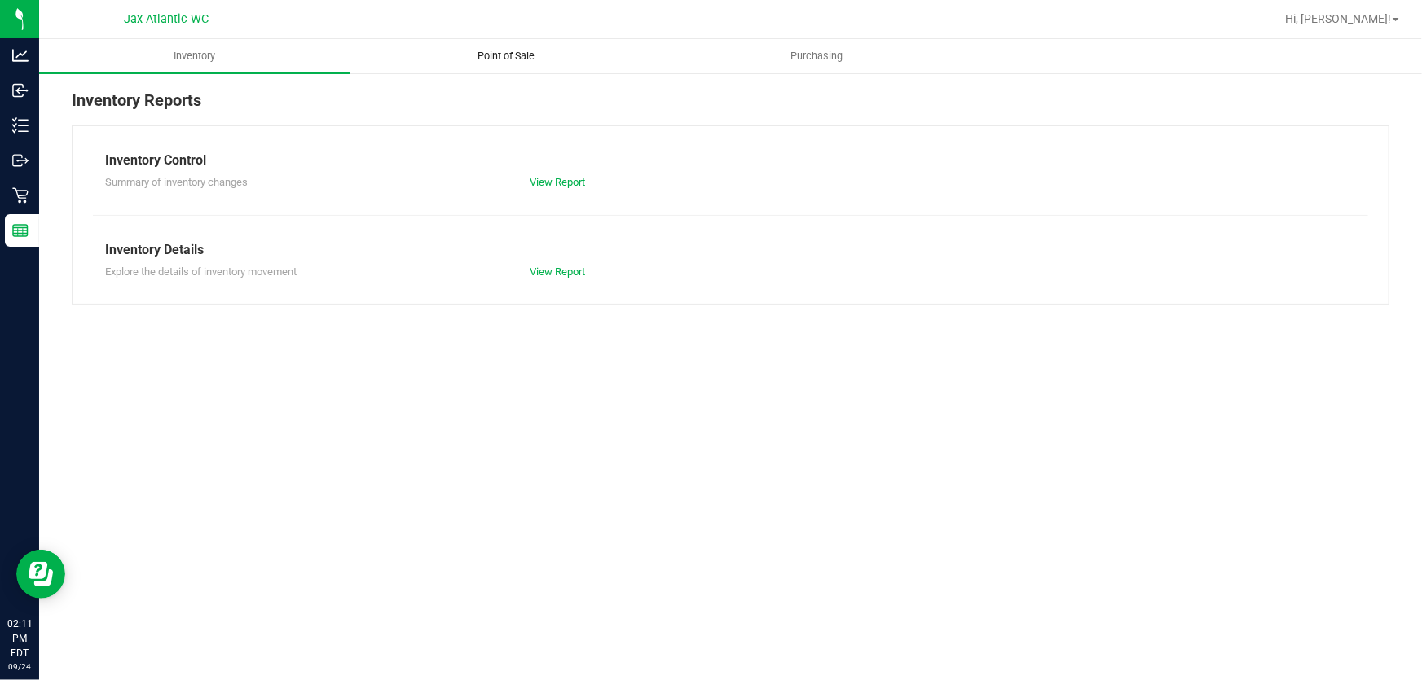
click at [517, 59] on span "Point of Sale" at bounding box center [505, 56] width 101 height 15
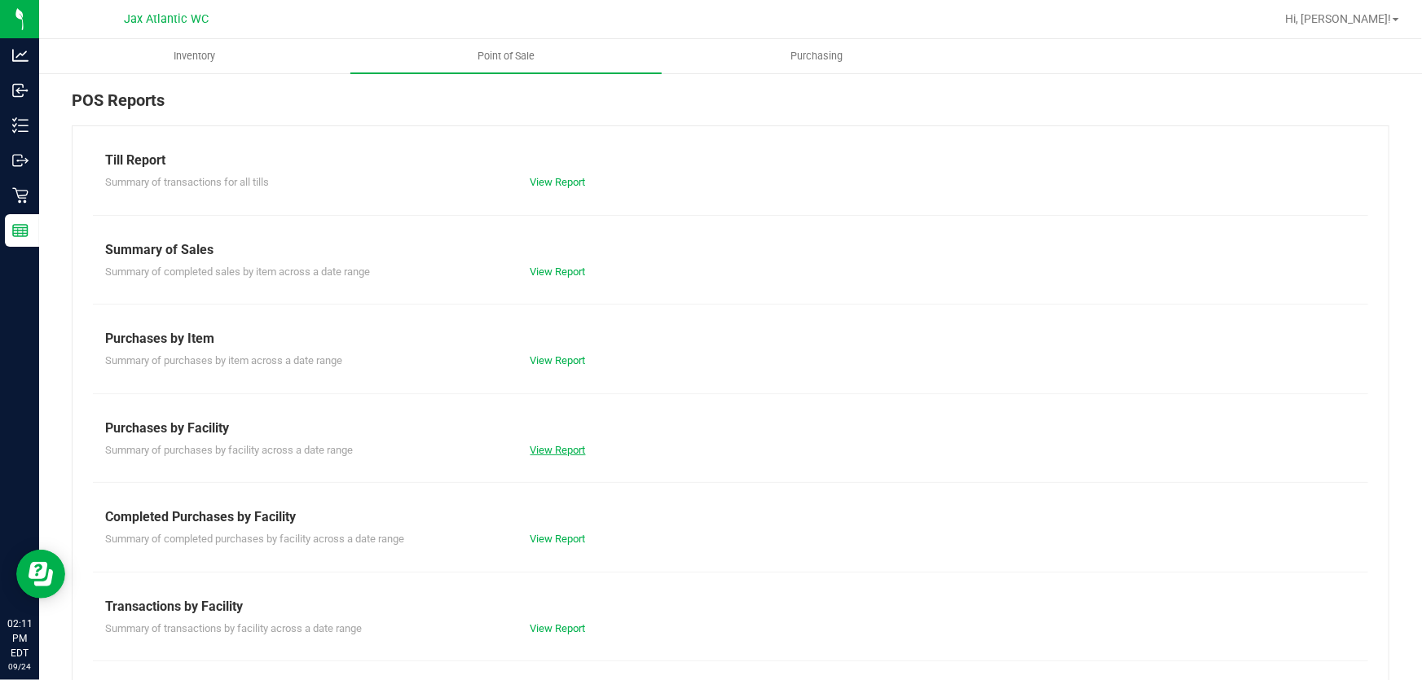
click at [552, 449] on link "View Report" at bounding box center [557, 450] width 55 height 12
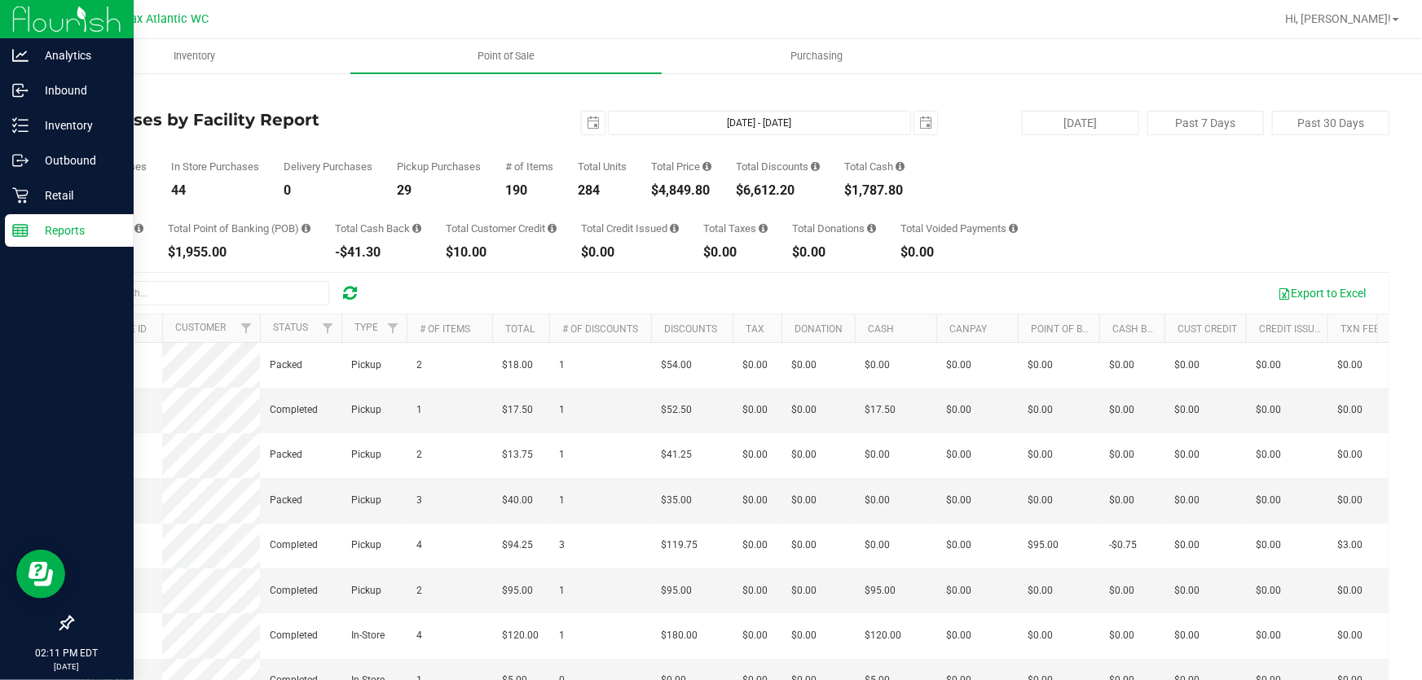
click at [11, 239] on div "Reports" at bounding box center [69, 230] width 129 height 33
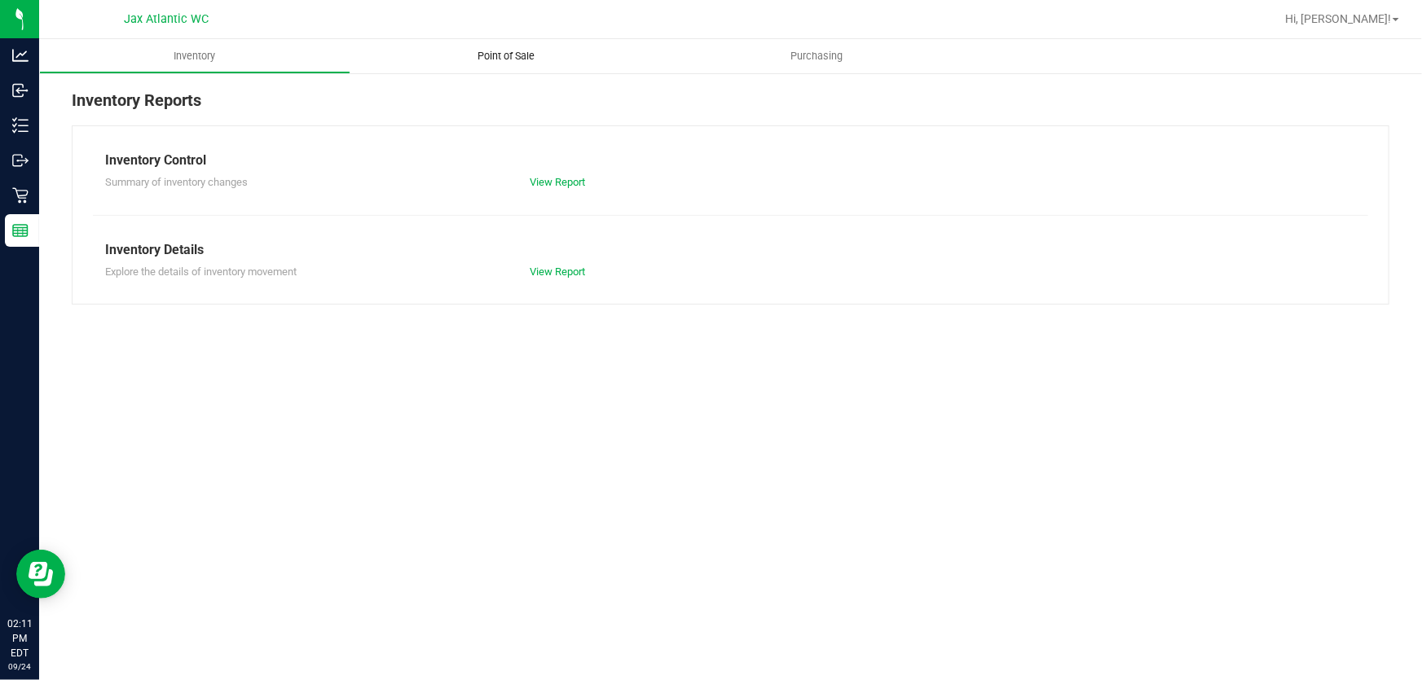
click at [502, 46] on uib-tab-heading "Point of Sale" at bounding box center [505, 56] width 311 height 34
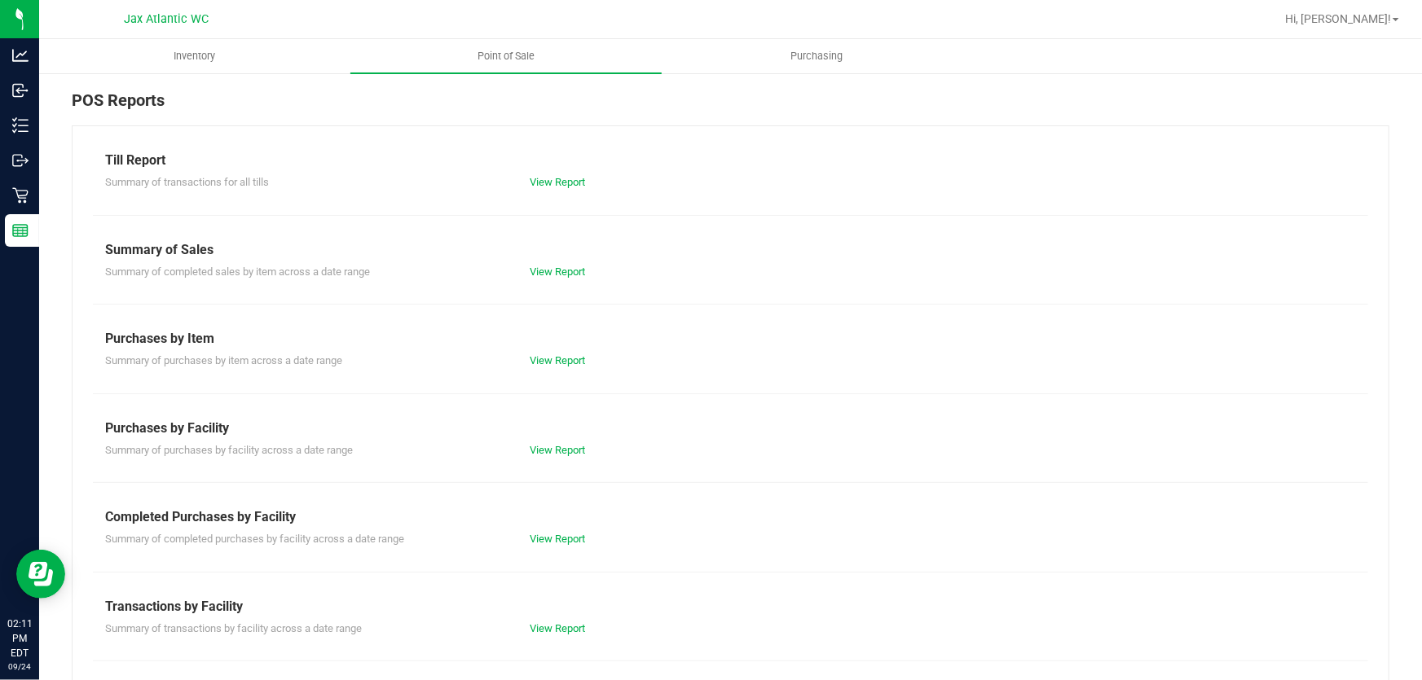
click at [553, 547] on div "Till Report Summary of transactions for all tills View Report Summary of Sales …" at bounding box center [730, 482] width 1317 height 715
click at [554, 539] on link "View Report" at bounding box center [557, 539] width 55 height 12
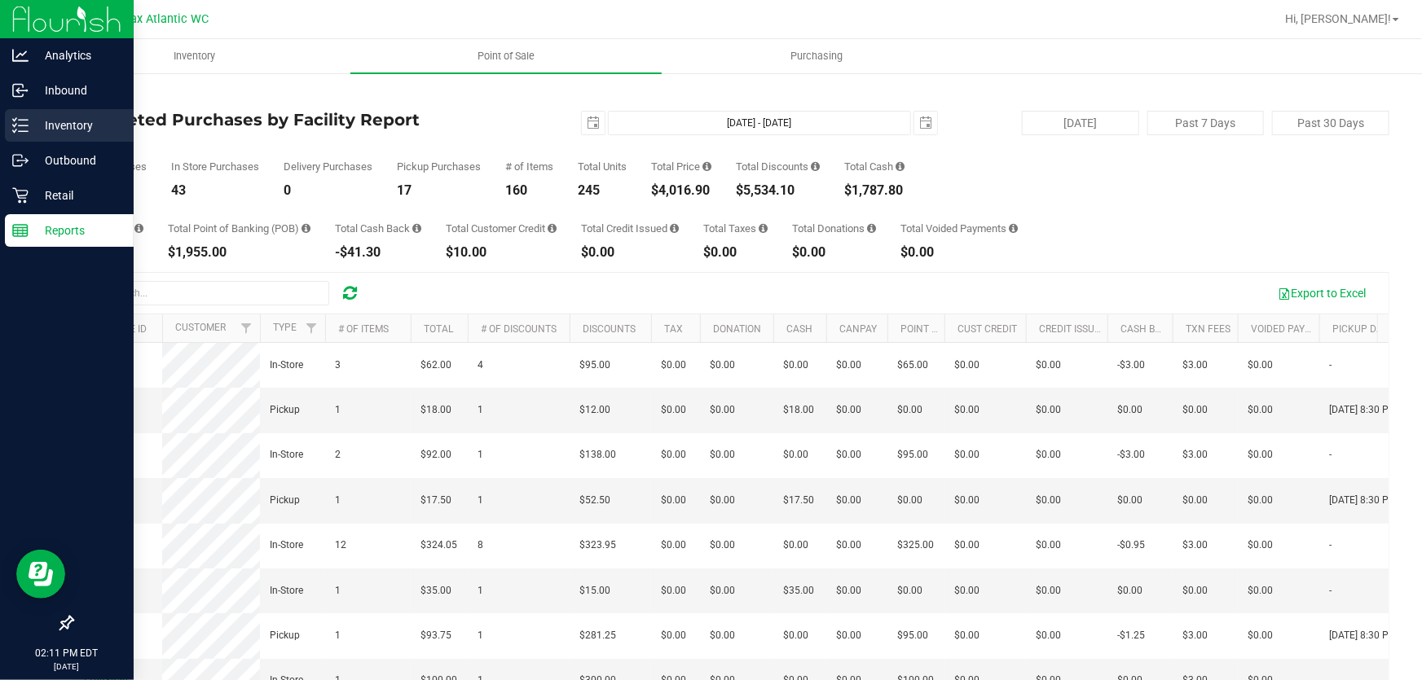
click at [7, 127] on div "Inventory" at bounding box center [69, 125] width 129 height 33
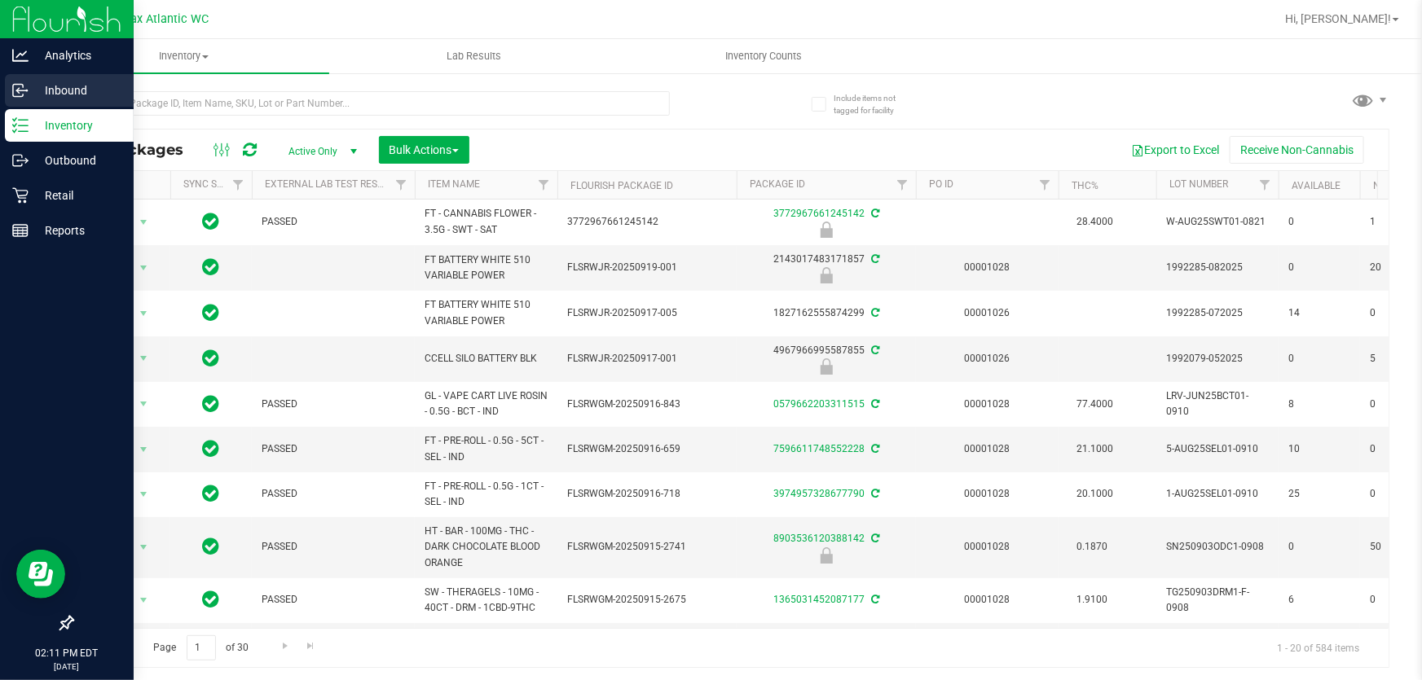
click at [29, 89] on div "Inbound" at bounding box center [69, 90] width 129 height 33
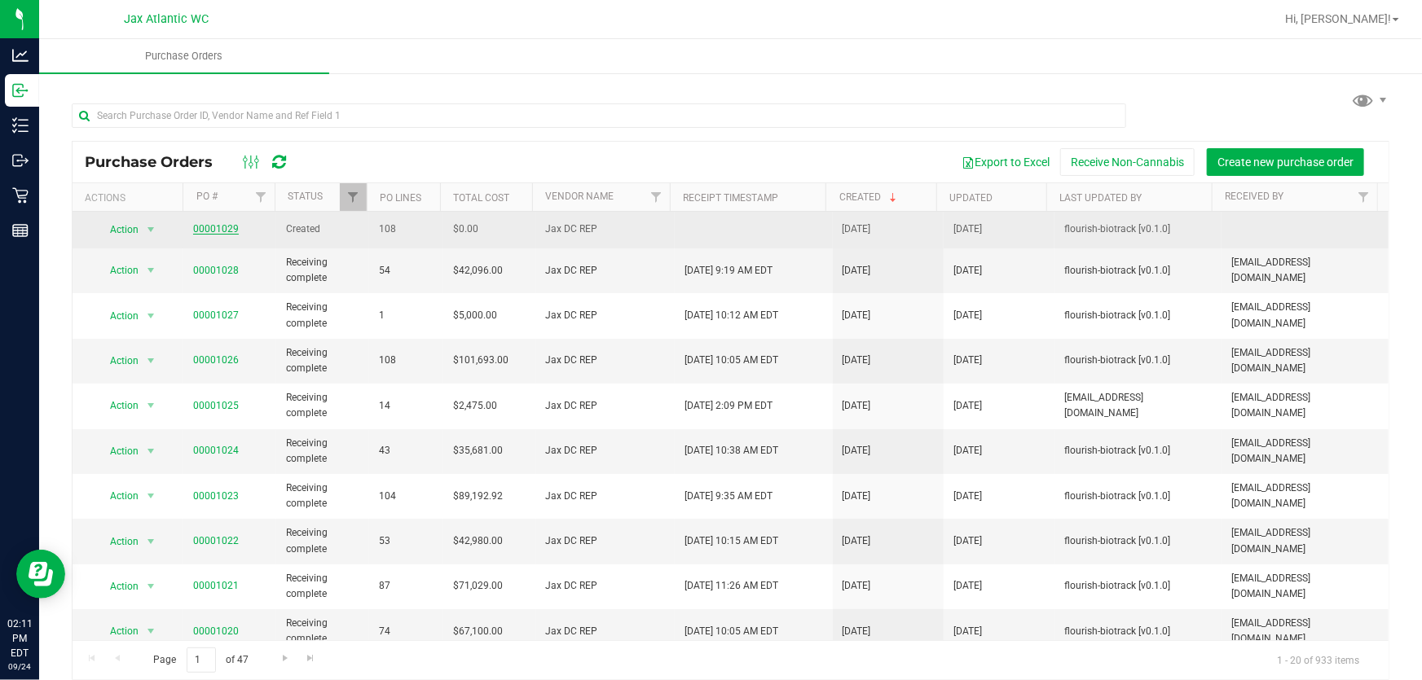
click at [204, 224] on link "00001029" at bounding box center [216, 228] width 46 height 11
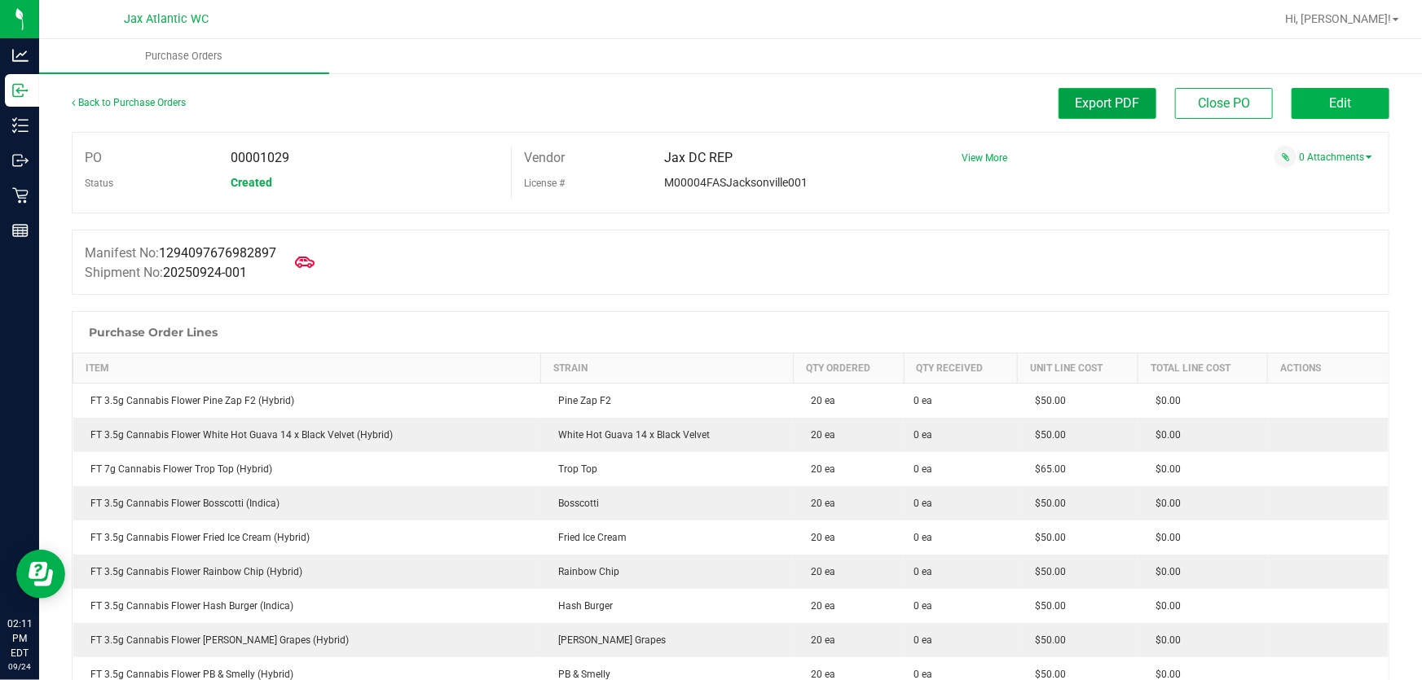
click at [1123, 106] on span "Export PDF" at bounding box center [1107, 102] width 64 height 15
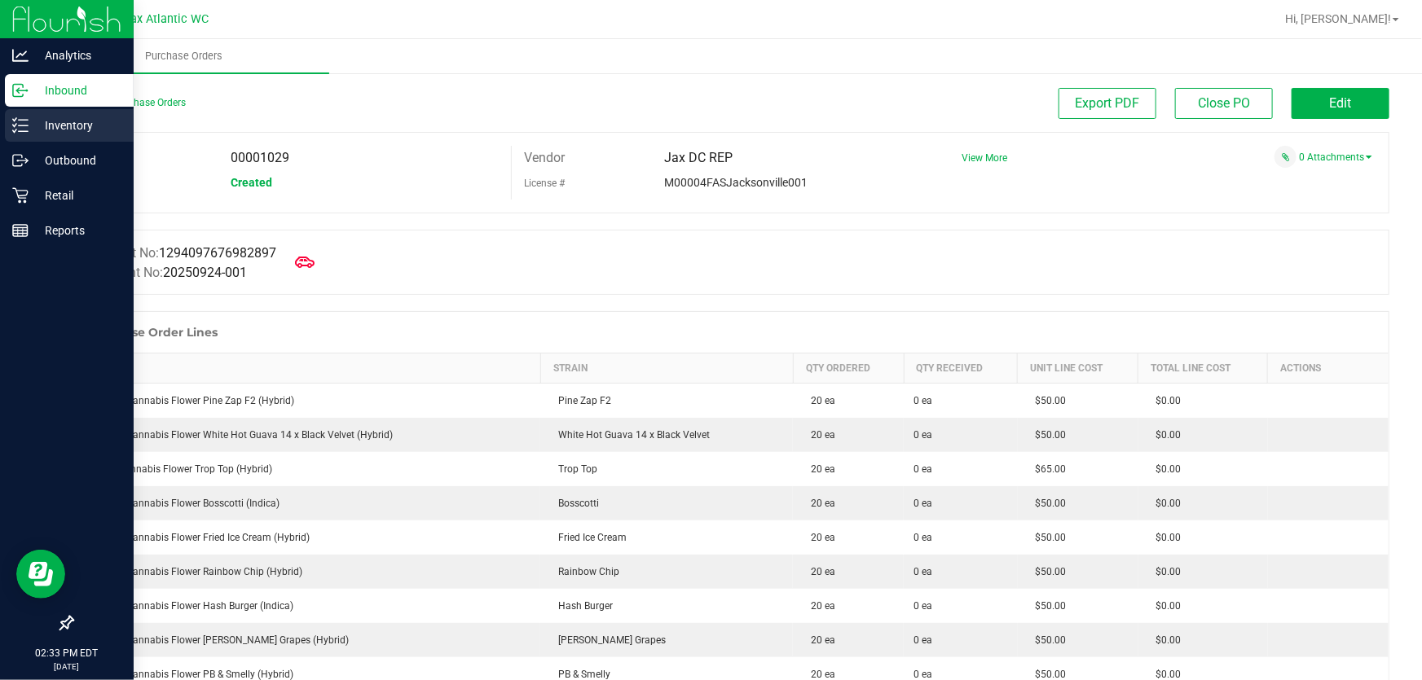
click at [1, 122] on link "Inventory" at bounding box center [67, 126] width 134 height 35
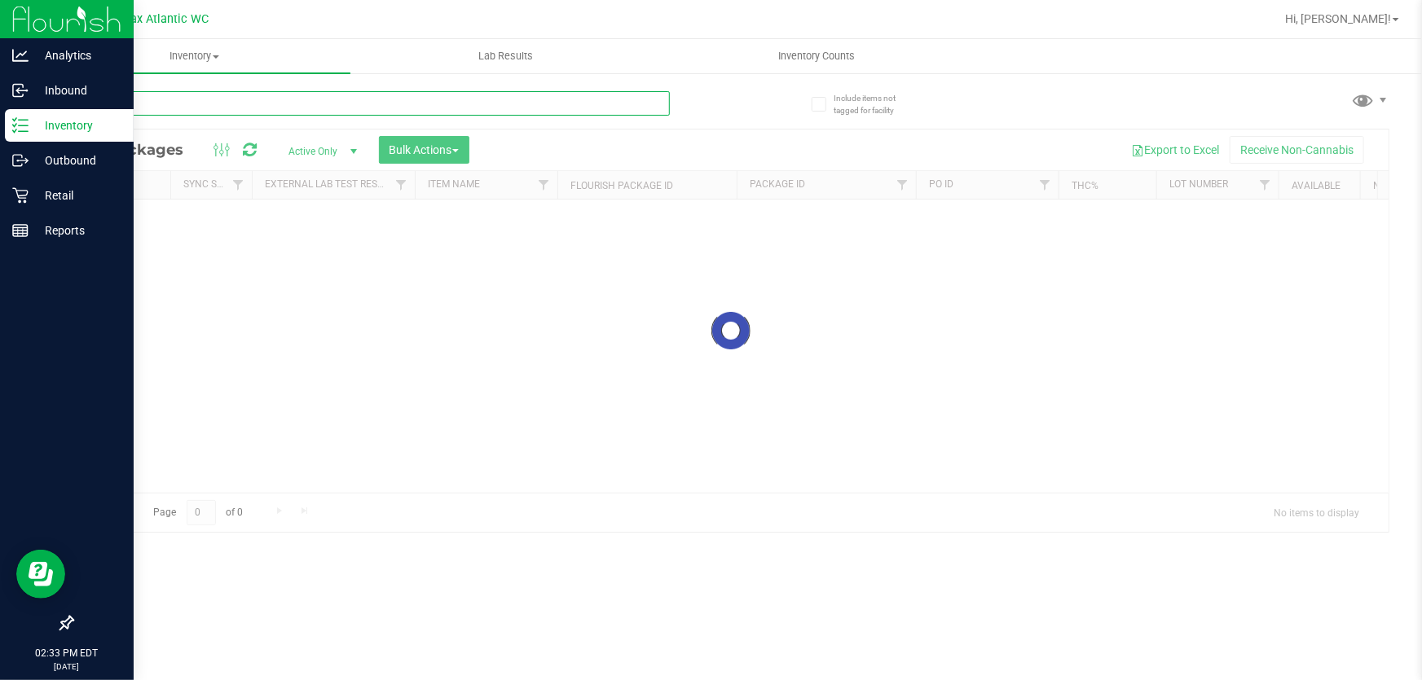
click at [276, 91] on input "text" at bounding box center [371, 103] width 598 height 24
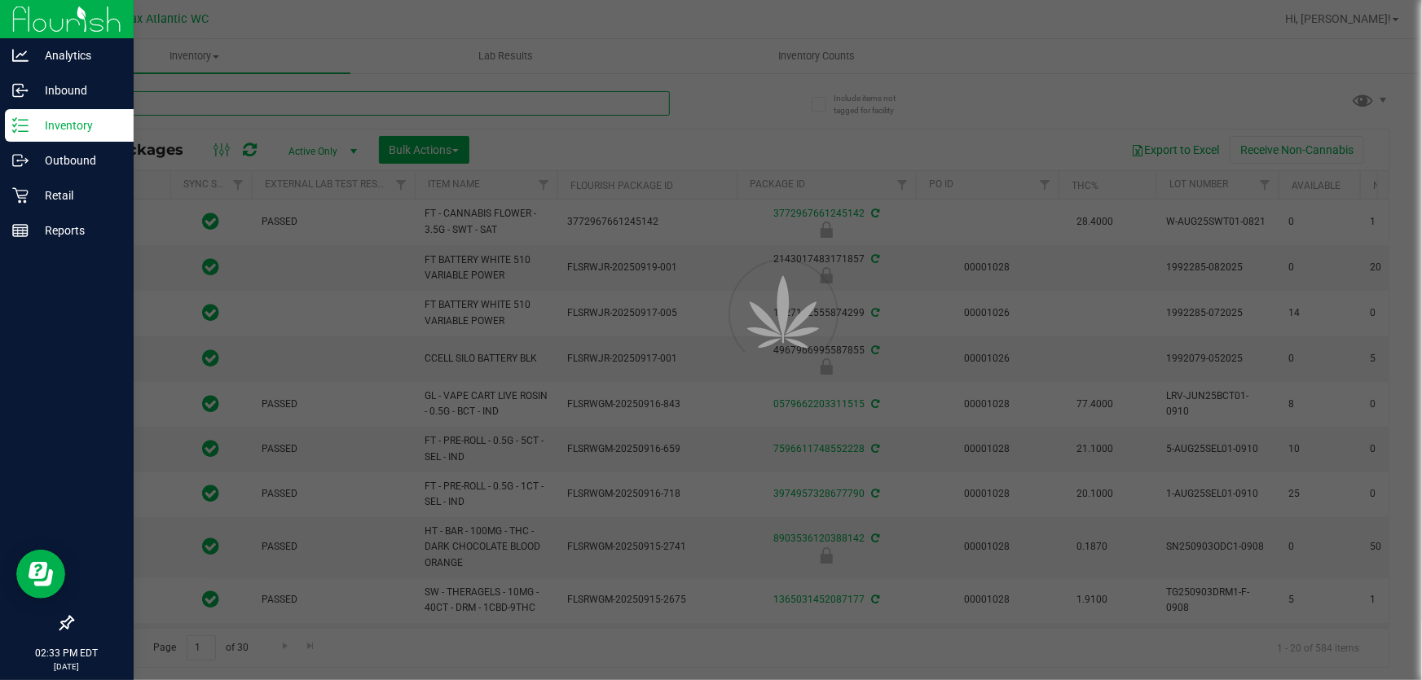
type input "klp"
type input "[DATE]"
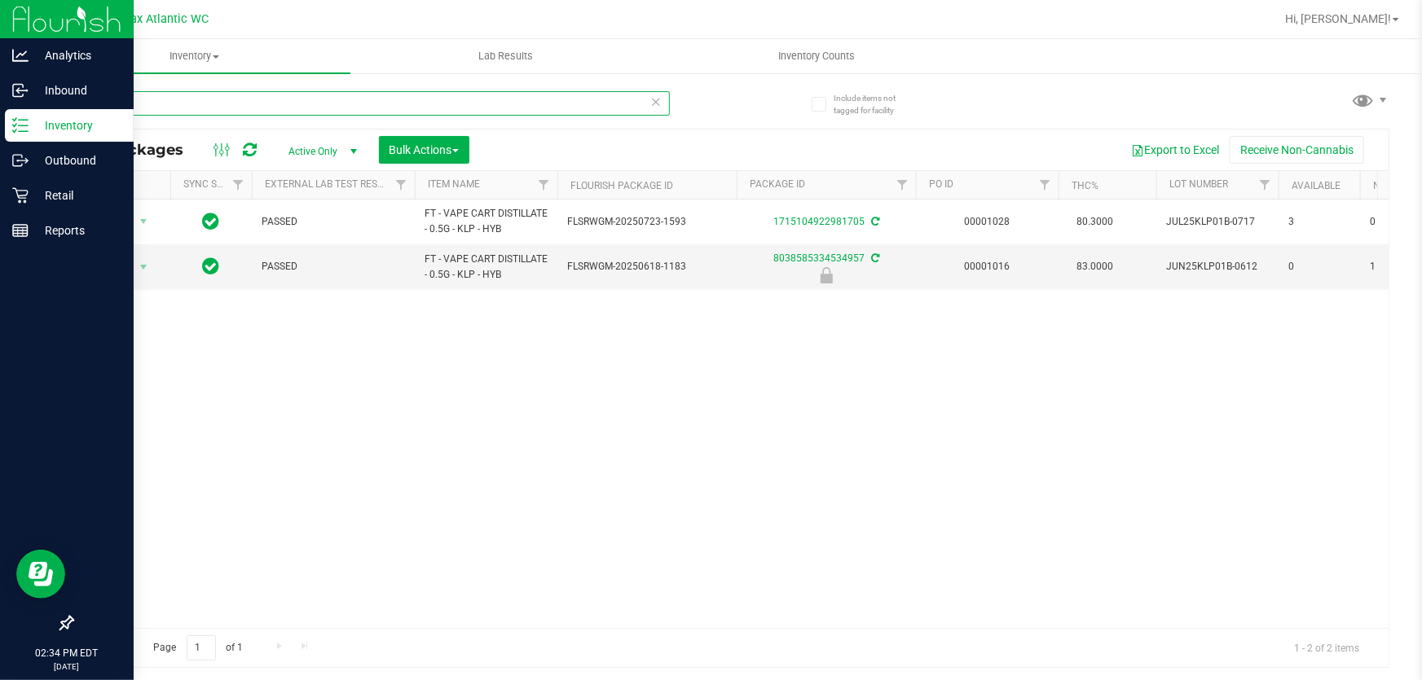
click at [174, 103] on input "klp" at bounding box center [371, 103] width 598 height 24
type input "mixed"
